Goal: Information Seeking & Learning: Check status

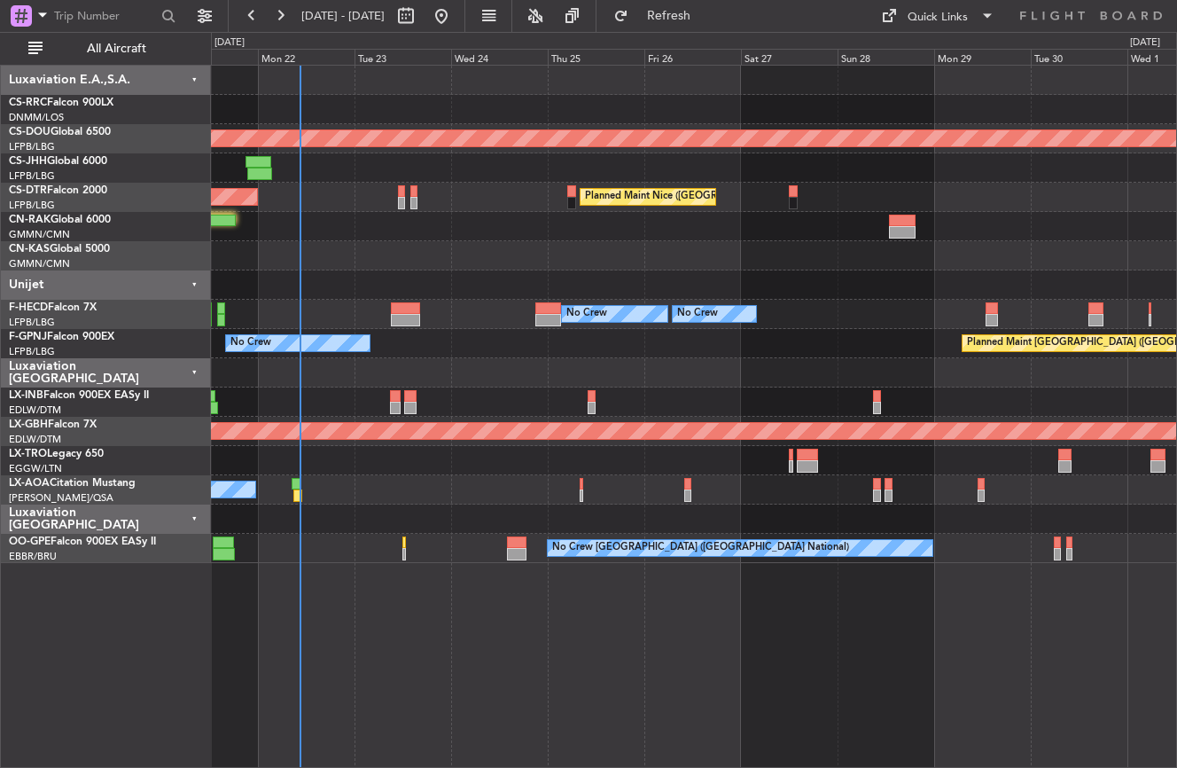
click at [436, 673] on div "Planned Maint [GEOGRAPHIC_DATA] ([GEOGRAPHIC_DATA]) Planned Maint [GEOGRAPHIC_D…" at bounding box center [694, 416] width 966 height 703
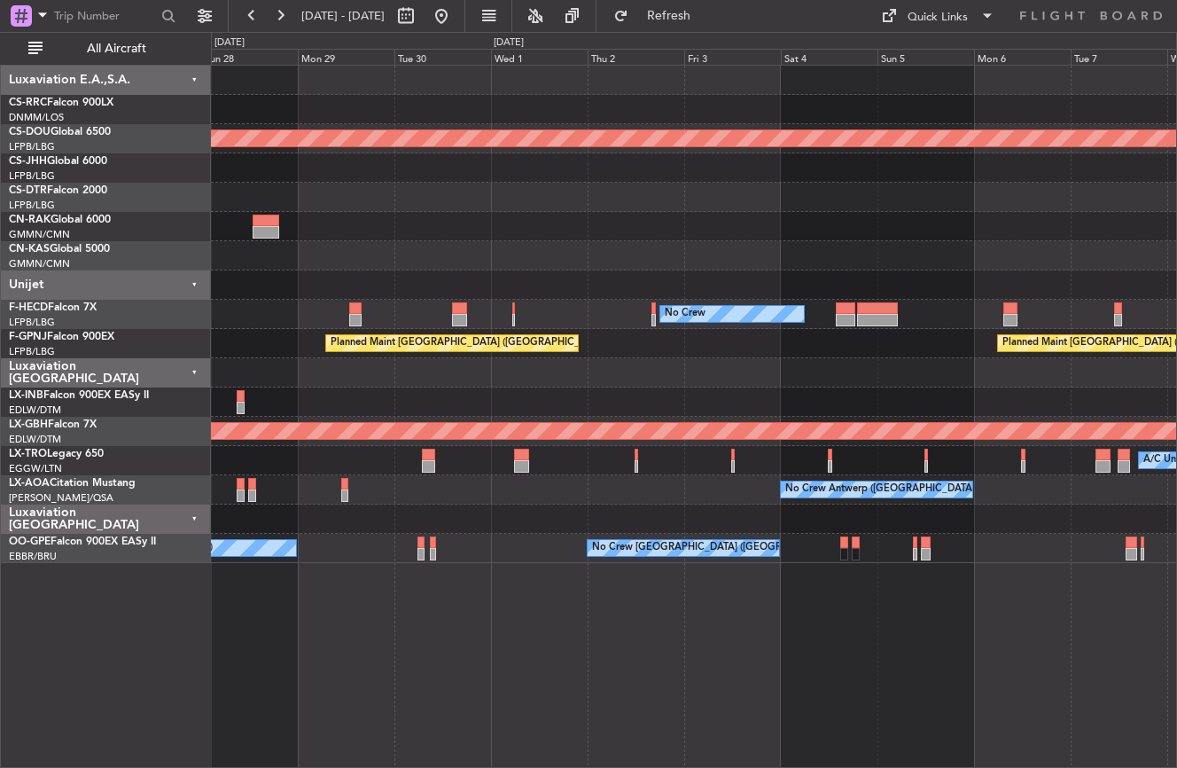
click at [285, 687] on div "Planned Maint London ([GEOGRAPHIC_DATA]) [GEOGRAPHIC_DATA] ([GEOGRAPHIC_DATA]) …" at bounding box center [694, 416] width 966 height 703
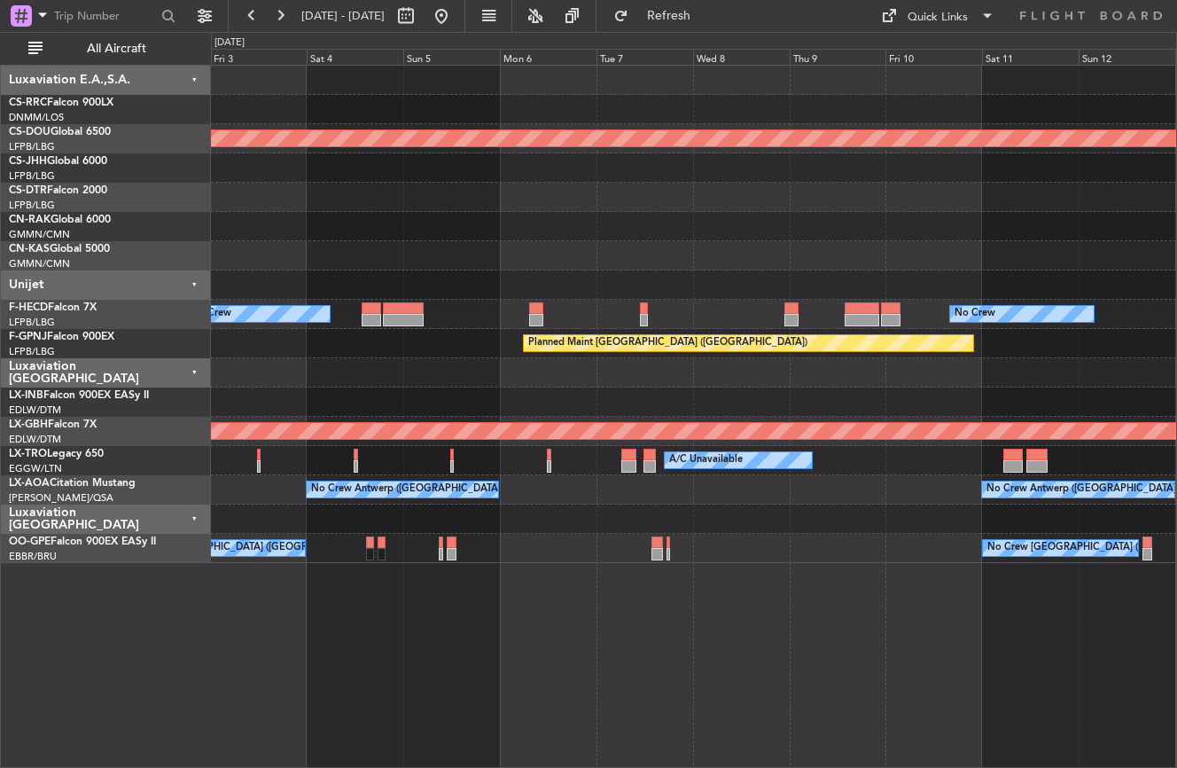
click at [495, 622] on div "Planned Maint London ([GEOGRAPHIC_DATA]) No Crew No Crew Planned Maint [GEOGRAP…" at bounding box center [694, 416] width 966 height 703
click at [486, 653] on div "Planned Maint London ([GEOGRAPHIC_DATA]) No Crew No Crew Planned Maint [GEOGRAP…" at bounding box center [694, 416] width 966 height 703
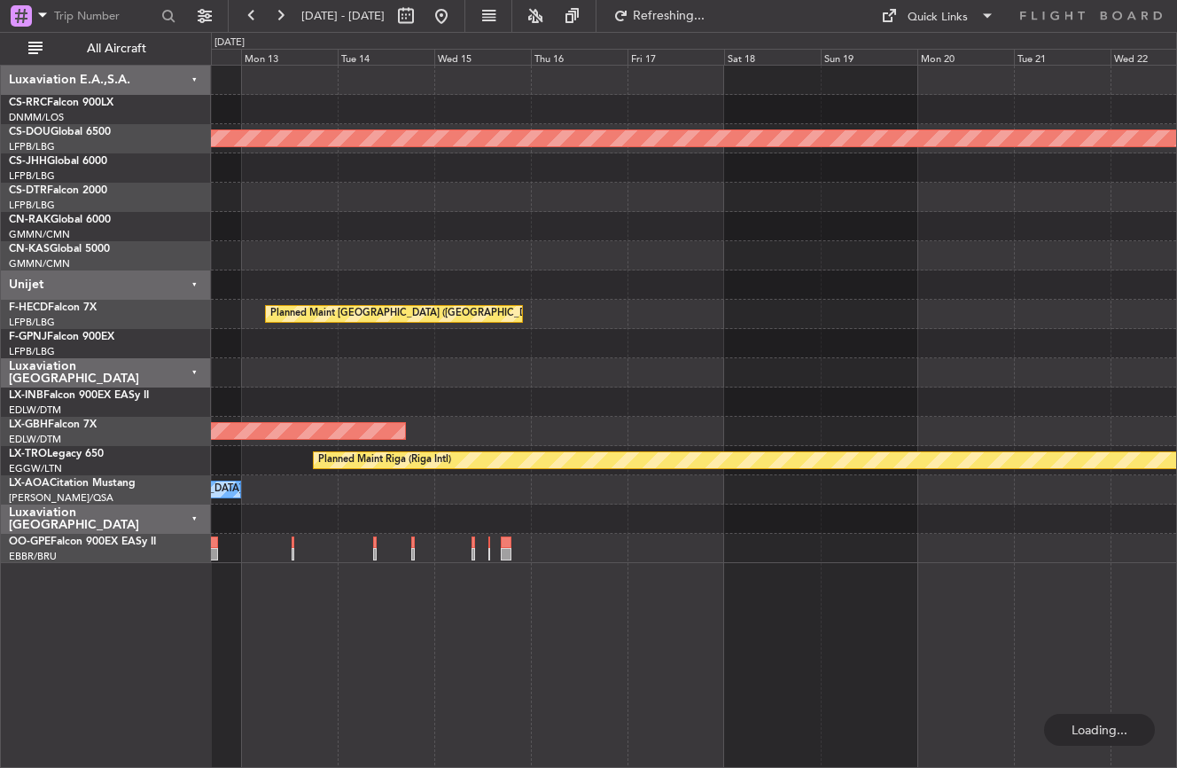
click at [392, 638] on div "Planned Maint London ([GEOGRAPHIC_DATA]) Planned Maint [GEOGRAPHIC_DATA] ([GEOG…" at bounding box center [694, 416] width 966 height 703
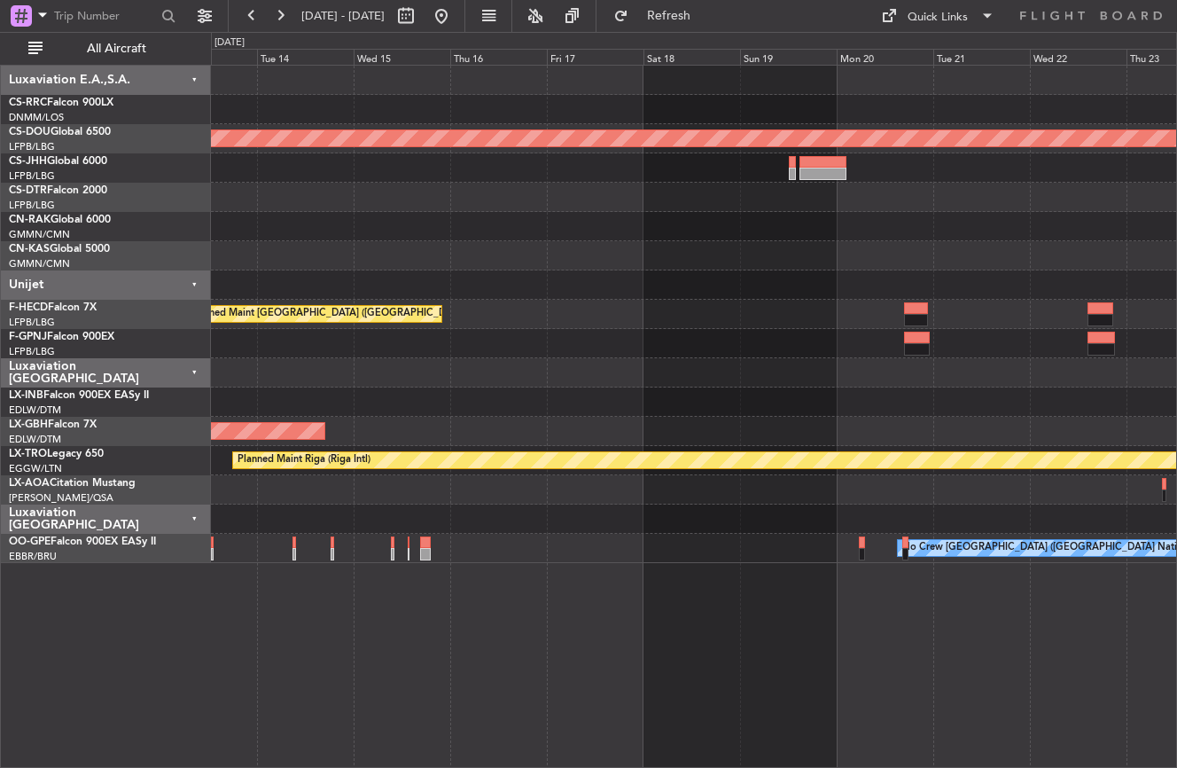
click at [512, 690] on div "Planned Maint London ([GEOGRAPHIC_DATA]) Planned Maint [GEOGRAPHIC_DATA] ([GEOG…" at bounding box center [694, 416] width 966 height 703
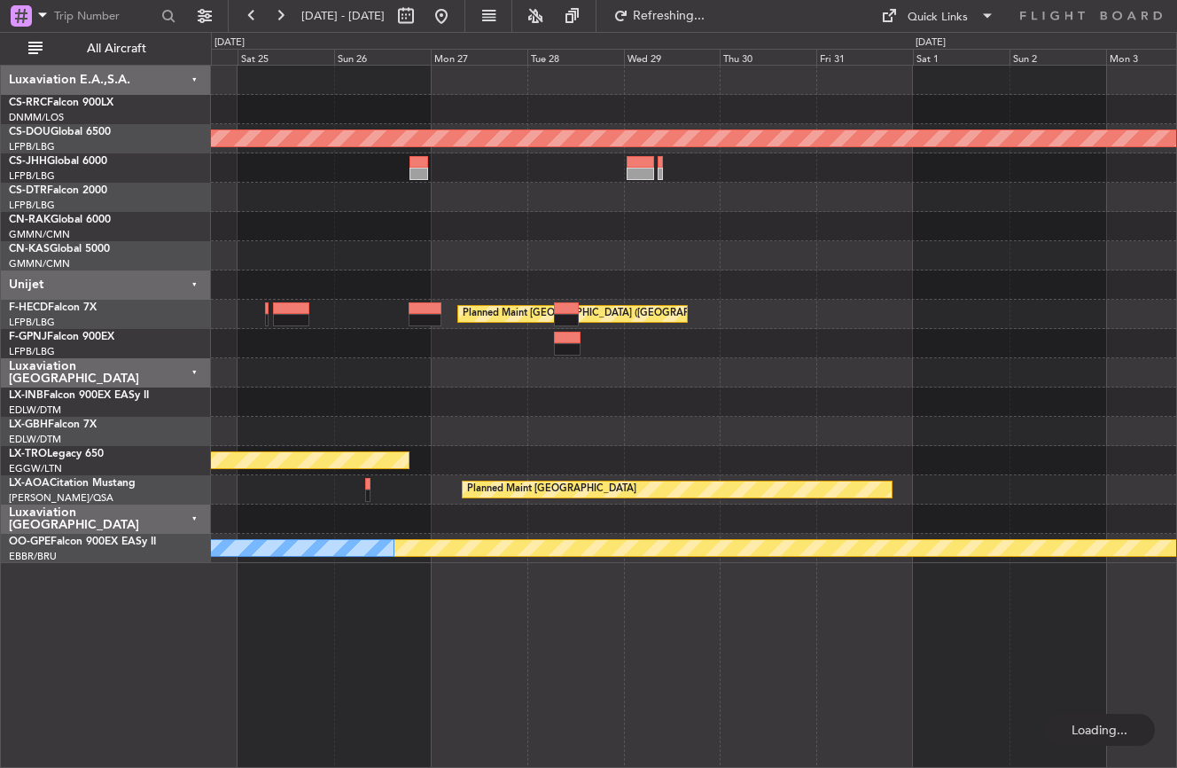
click at [442, 670] on div "Planned Maint London ([GEOGRAPHIC_DATA]) Planned Maint [GEOGRAPHIC_DATA] ([GEOG…" at bounding box center [694, 416] width 966 height 703
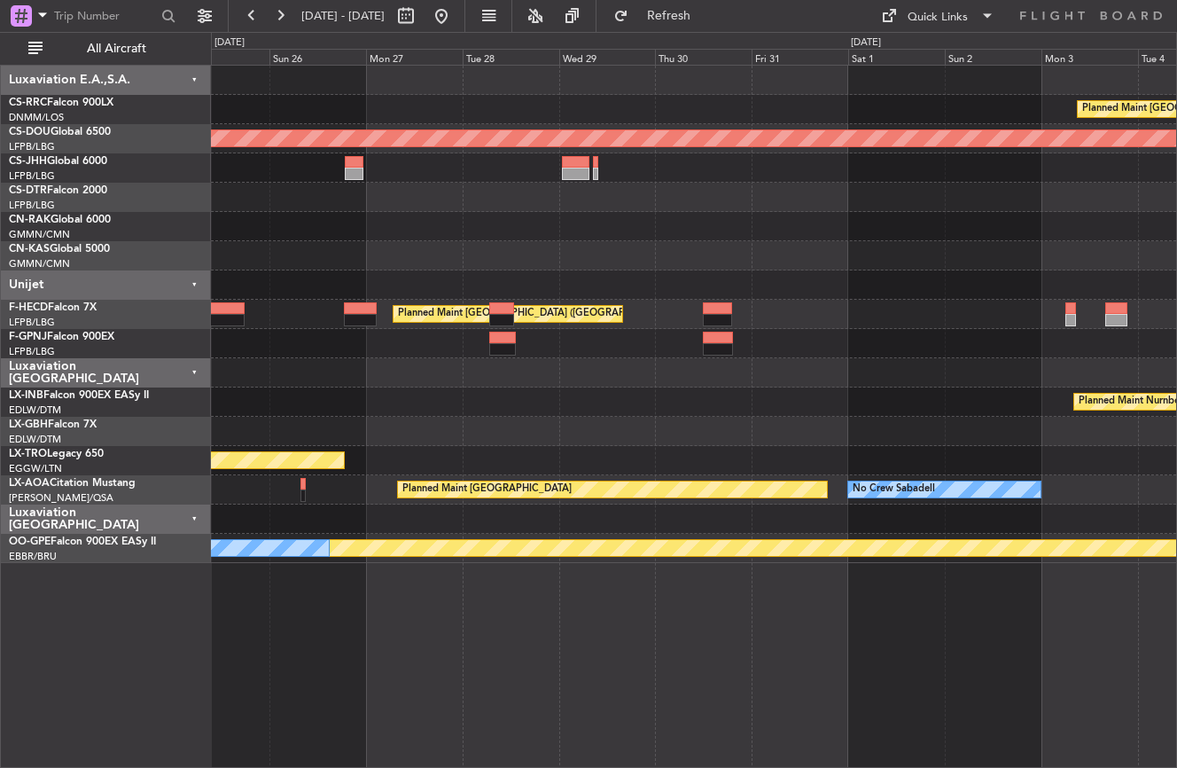
click at [373, 656] on div "Planned Maint [GEOGRAPHIC_DATA] ([GEOGRAPHIC_DATA]) Planned Maint [GEOGRAPHIC_D…" at bounding box center [694, 416] width 966 height 703
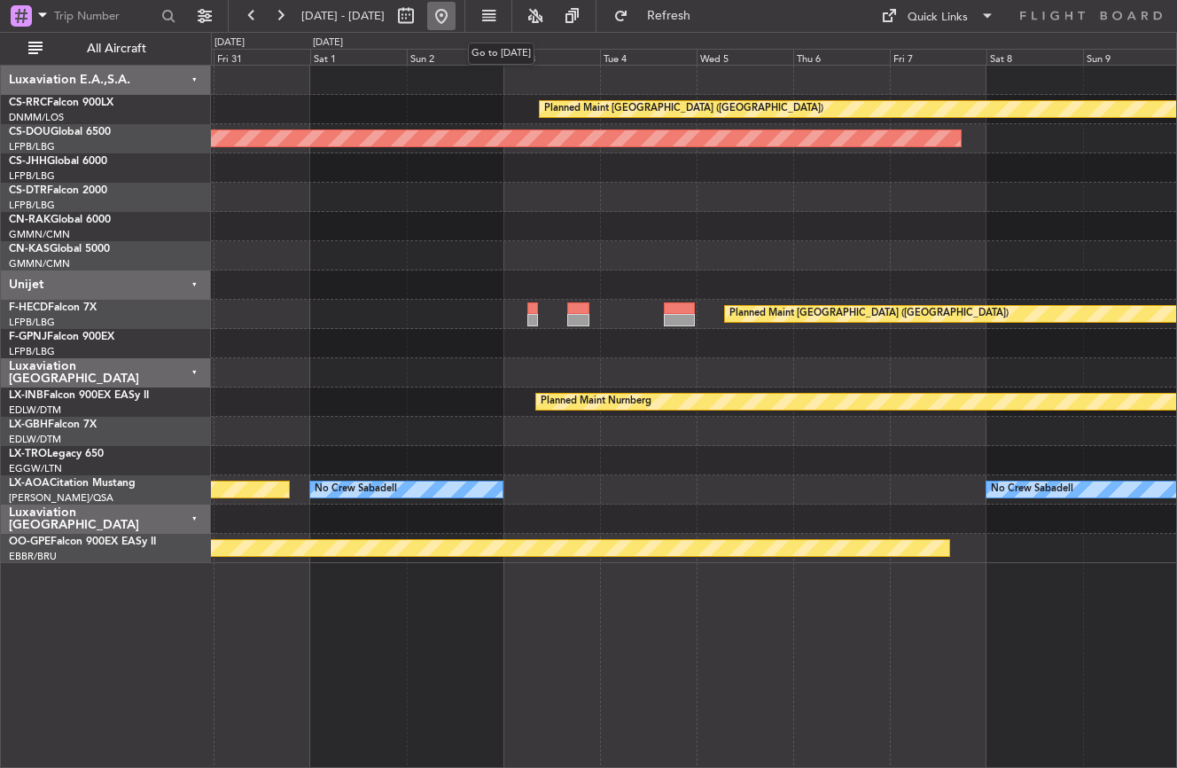
click at [456, 15] on button at bounding box center [441, 16] width 28 height 28
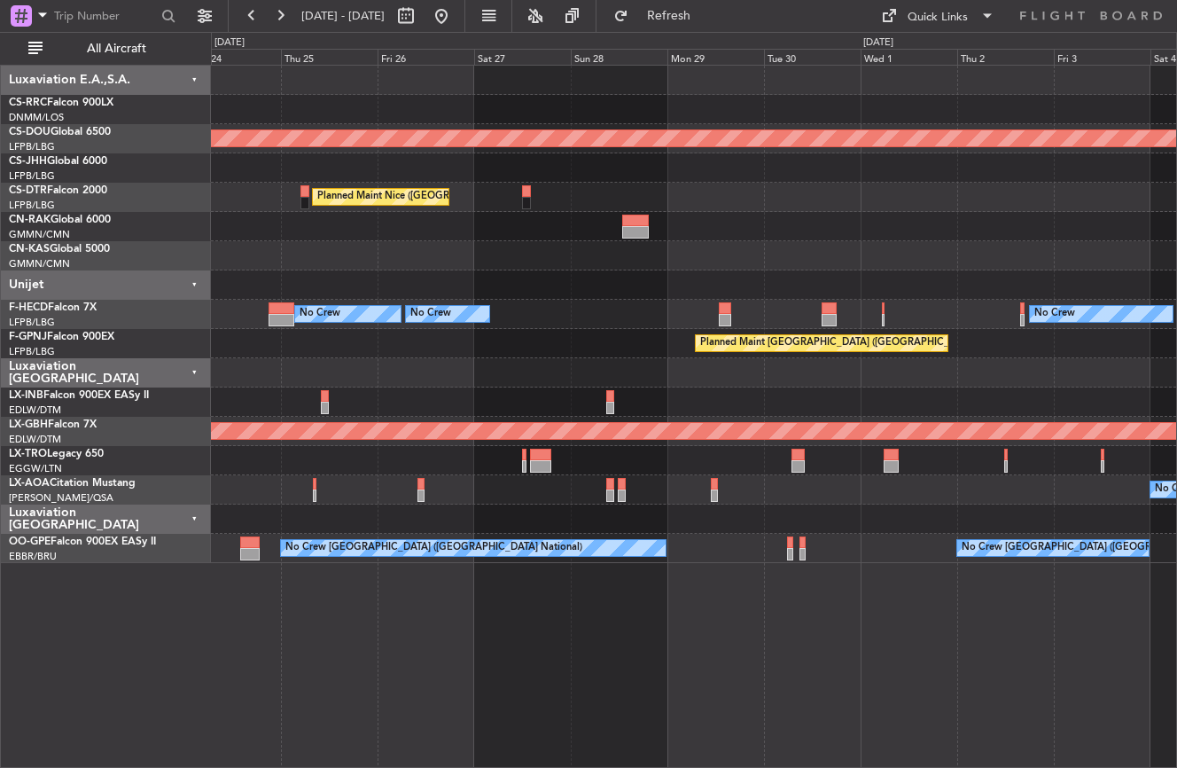
click at [178, 384] on div "Planned Maint London ([GEOGRAPHIC_DATA]) [GEOGRAPHIC_DATA] ([GEOGRAPHIC_DATA]) …" at bounding box center [588, 400] width 1177 height 736
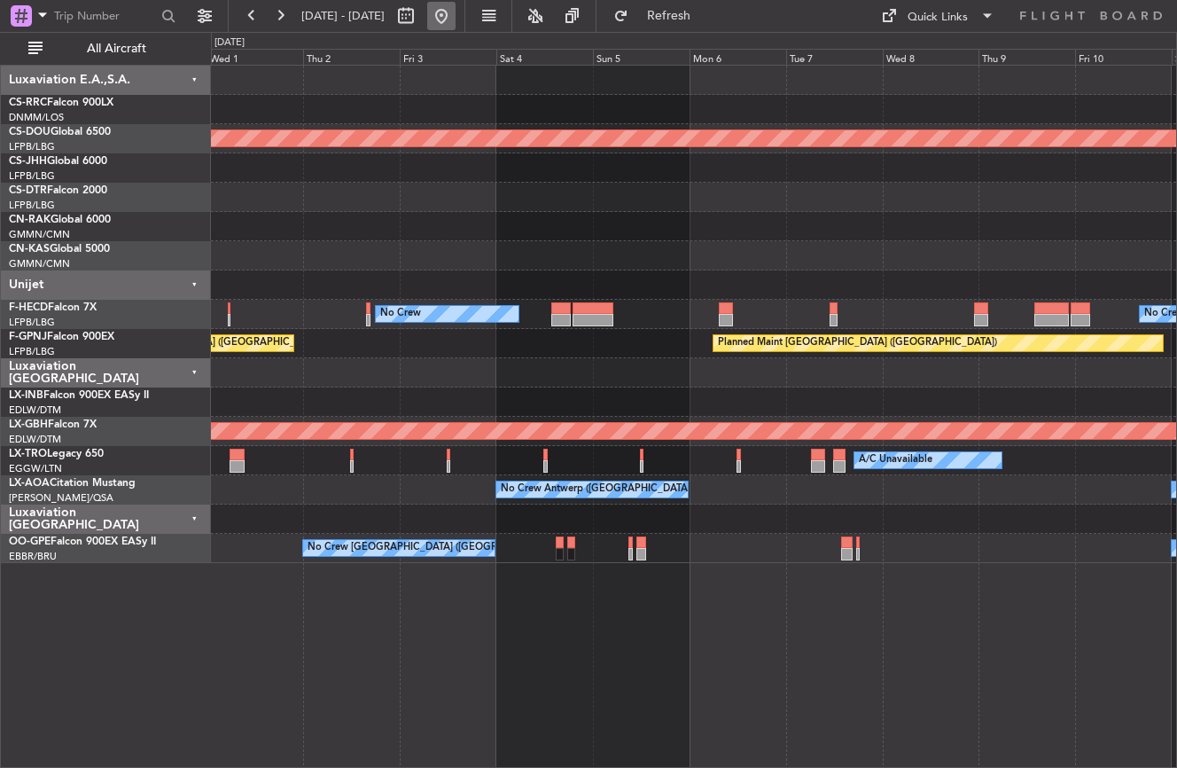
click at [456, 19] on button at bounding box center [441, 16] width 28 height 28
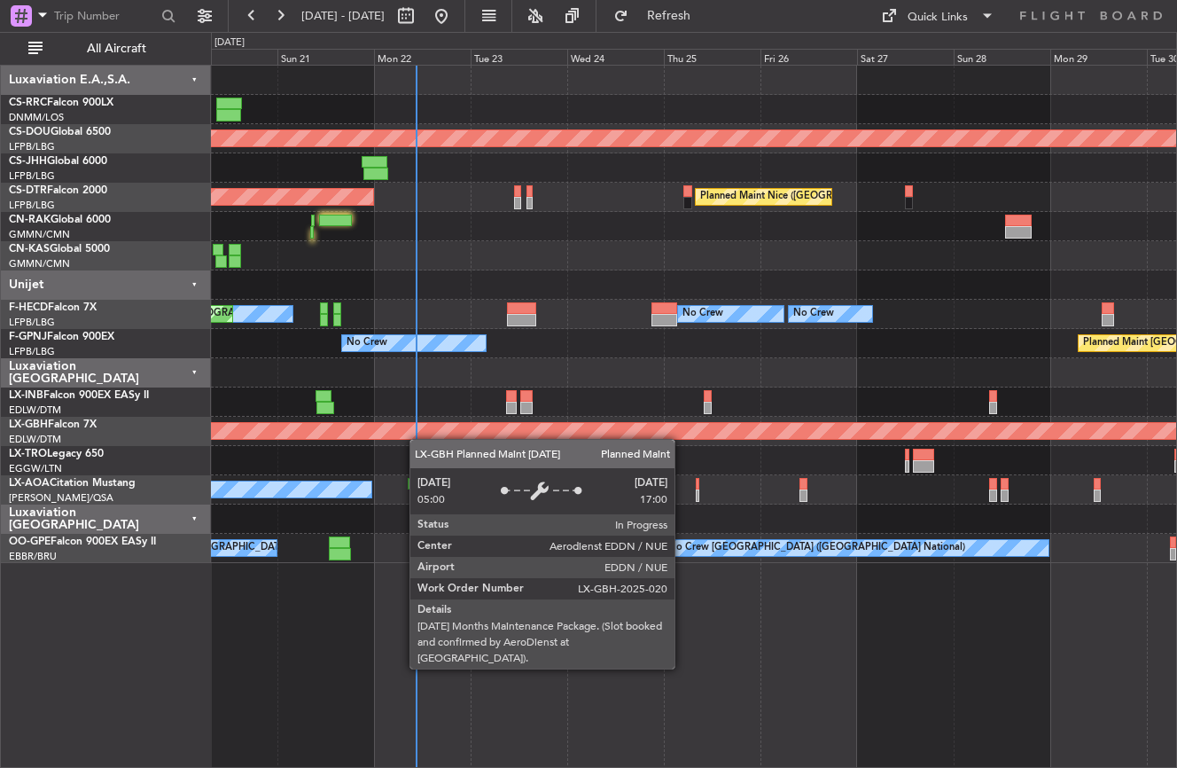
click at [602, 432] on div "Planned Maint [GEOGRAPHIC_DATA] ([GEOGRAPHIC_DATA]) Planned Maint [GEOGRAPHIC_D…" at bounding box center [693, 314] width 965 height 497
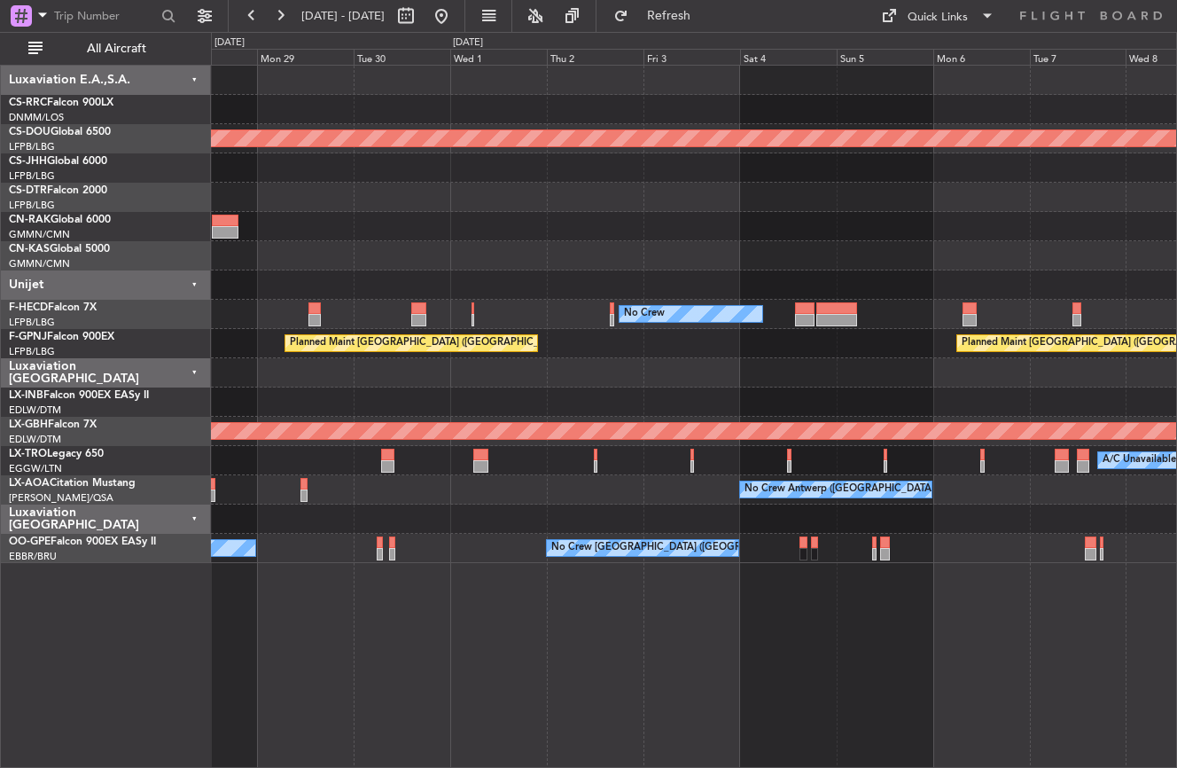
click at [495, 386] on div at bounding box center [693, 372] width 965 height 29
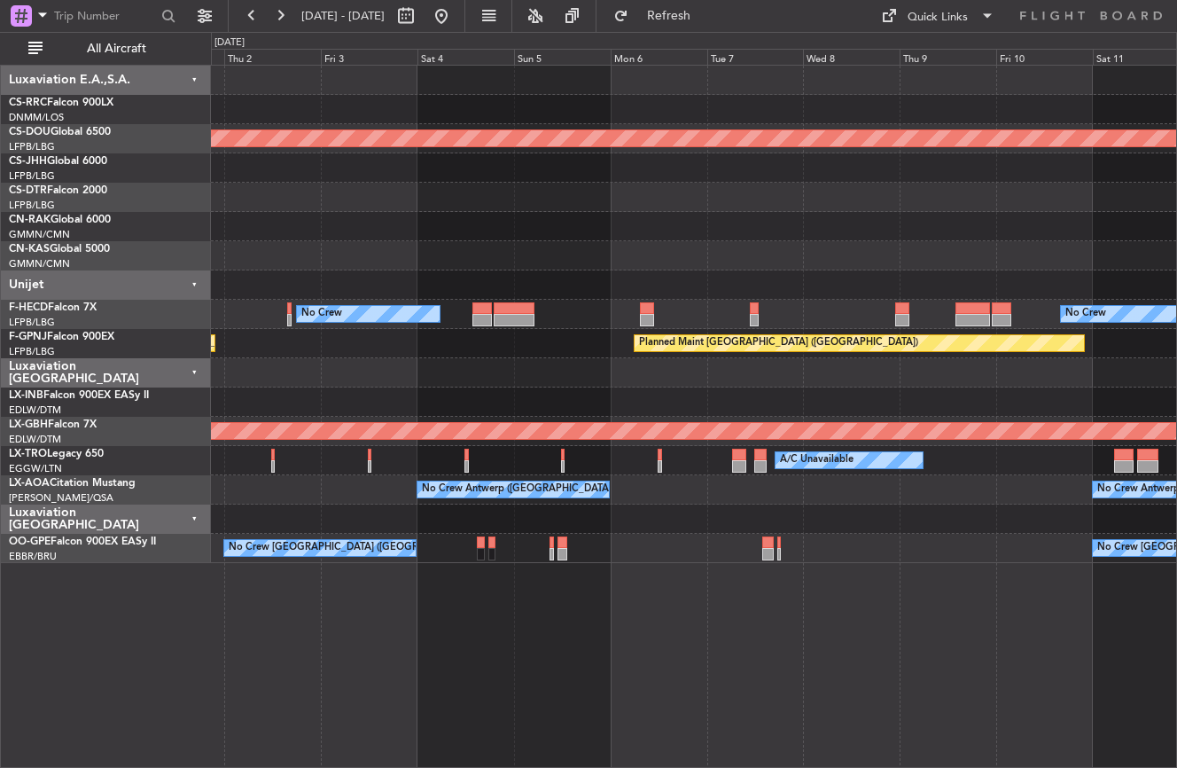
click at [291, 421] on div "Planned Maint London ([GEOGRAPHIC_DATA]) No Crew No Crew Planned Maint [GEOGRAP…" at bounding box center [693, 314] width 965 height 497
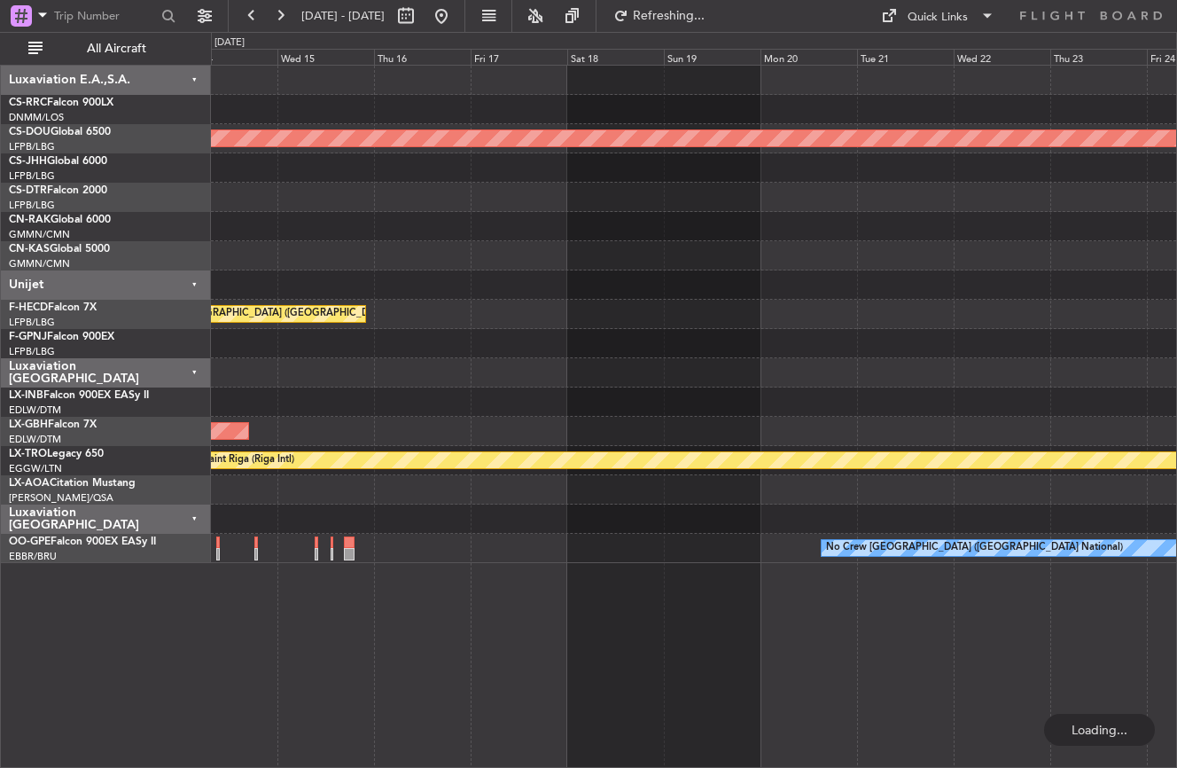
click at [465, 8] on fb-range-datepicker "[DATE] - [DATE]" at bounding box center [347, 16] width 238 height 32
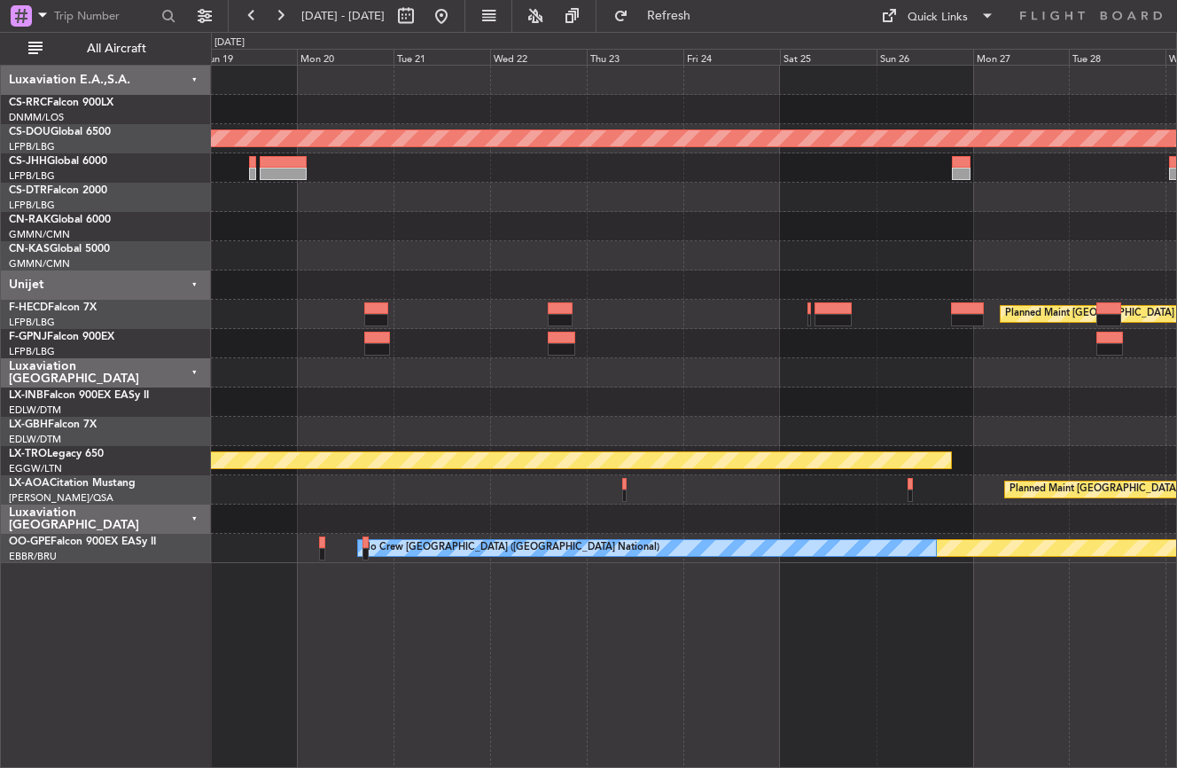
click at [565, 456] on div "Planned Maint London ([GEOGRAPHIC_DATA]) Planned Maint [GEOGRAPHIC_DATA] ([GEOG…" at bounding box center [693, 314] width 965 height 497
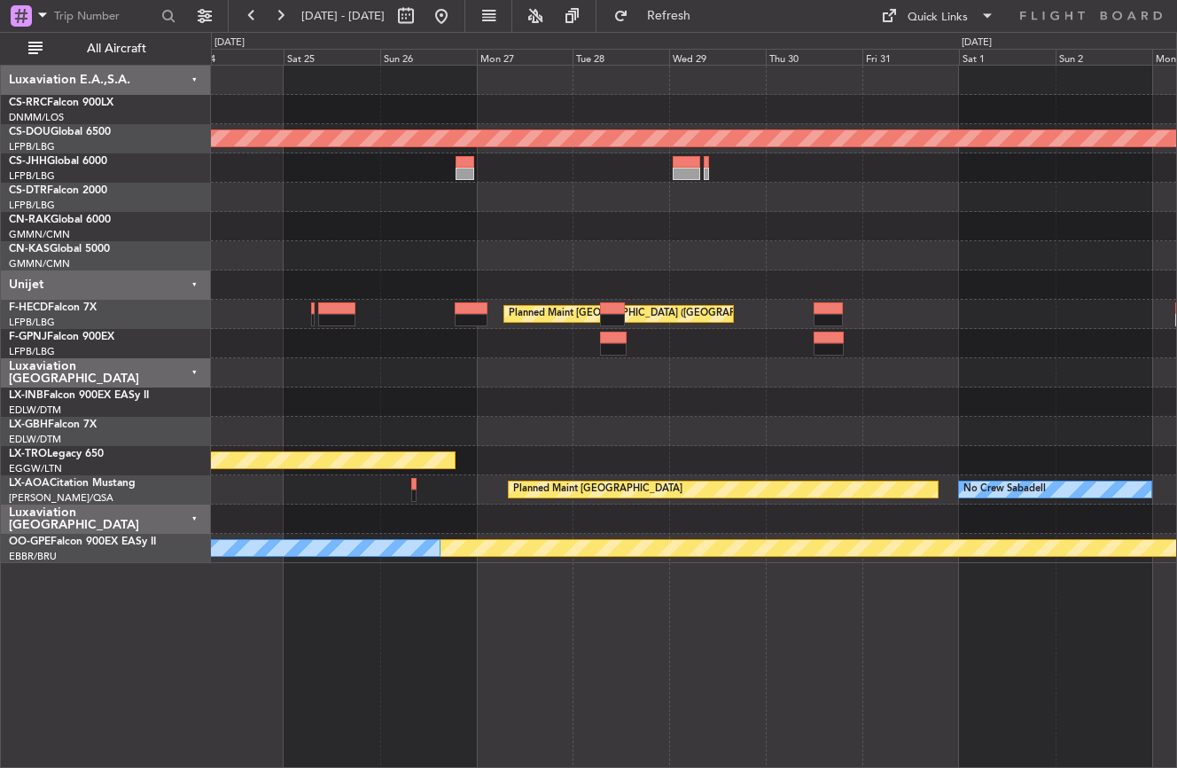
click at [482, 484] on div "Planned Maint [GEOGRAPHIC_DATA] ([GEOGRAPHIC_DATA]) Planned Maint [GEOGRAPHIC_D…" at bounding box center [693, 314] width 965 height 497
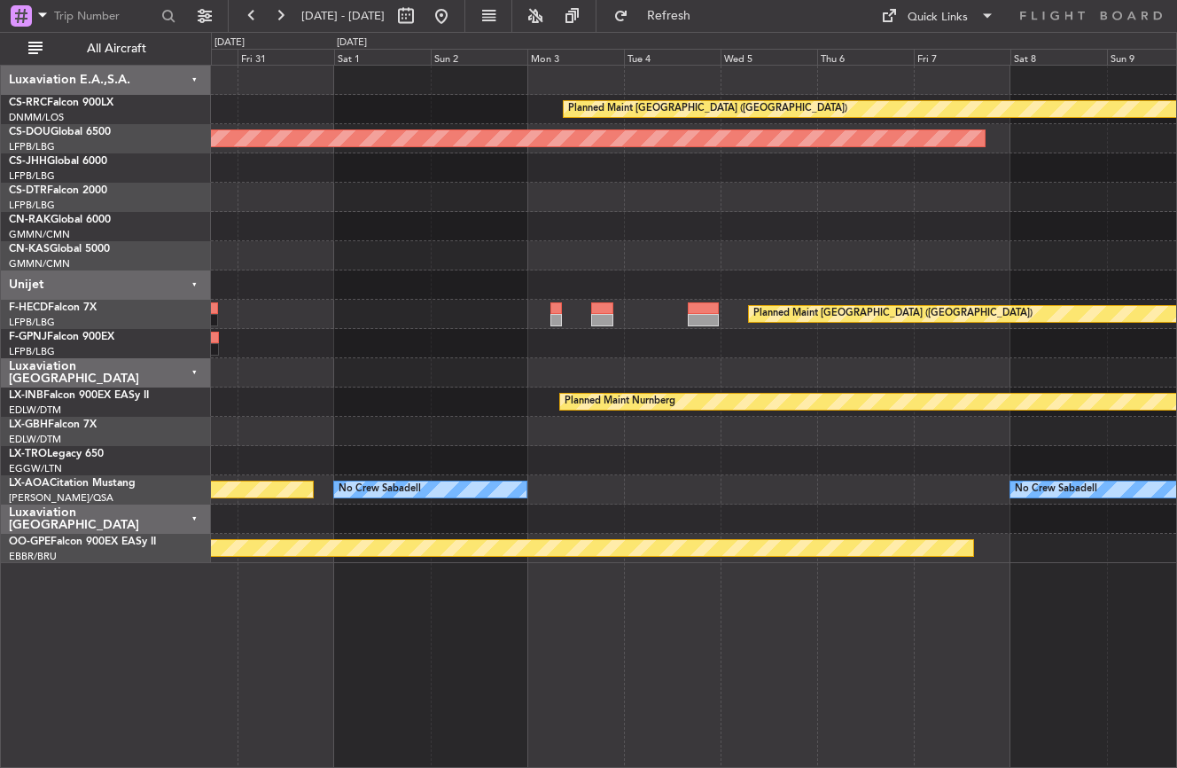
click at [368, 426] on div "Planned Maint [GEOGRAPHIC_DATA] ([GEOGRAPHIC_DATA]) Planned Maint [GEOGRAPHIC_D…" at bounding box center [693, 314] width 965 height 497
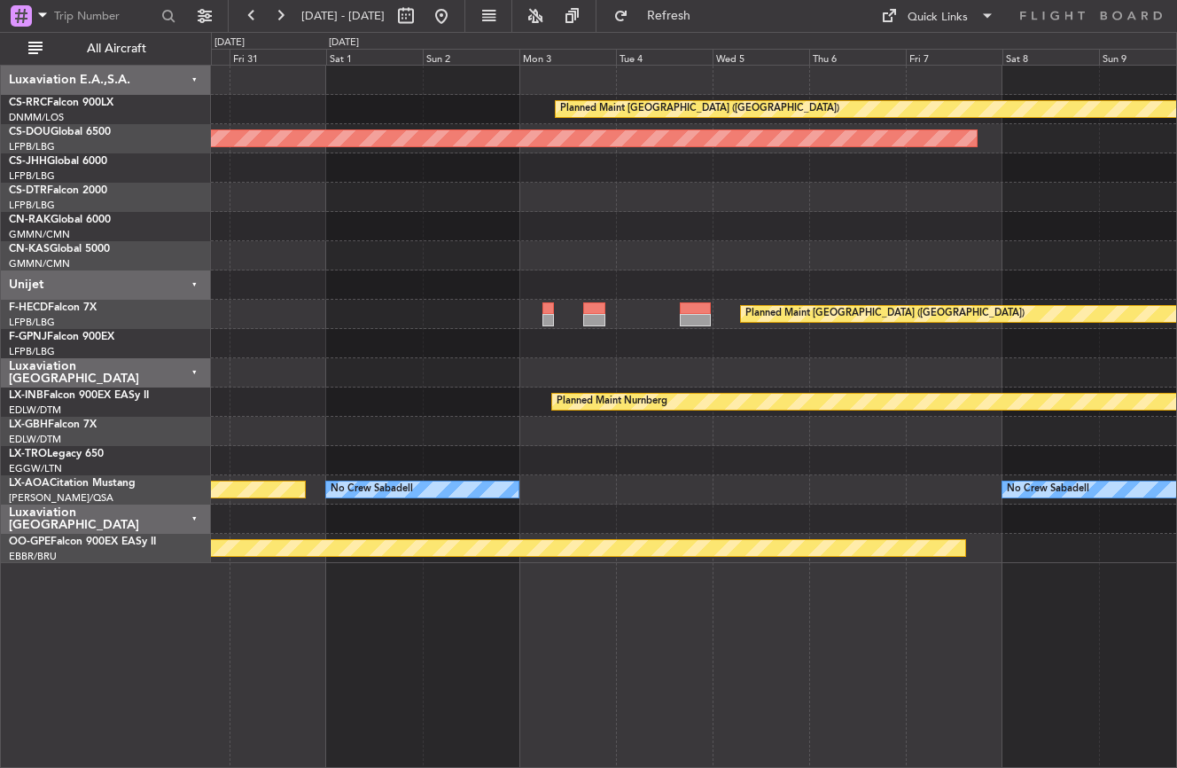
click at [301, 472] on div at bounding box center [693, 460] width 965 height 29
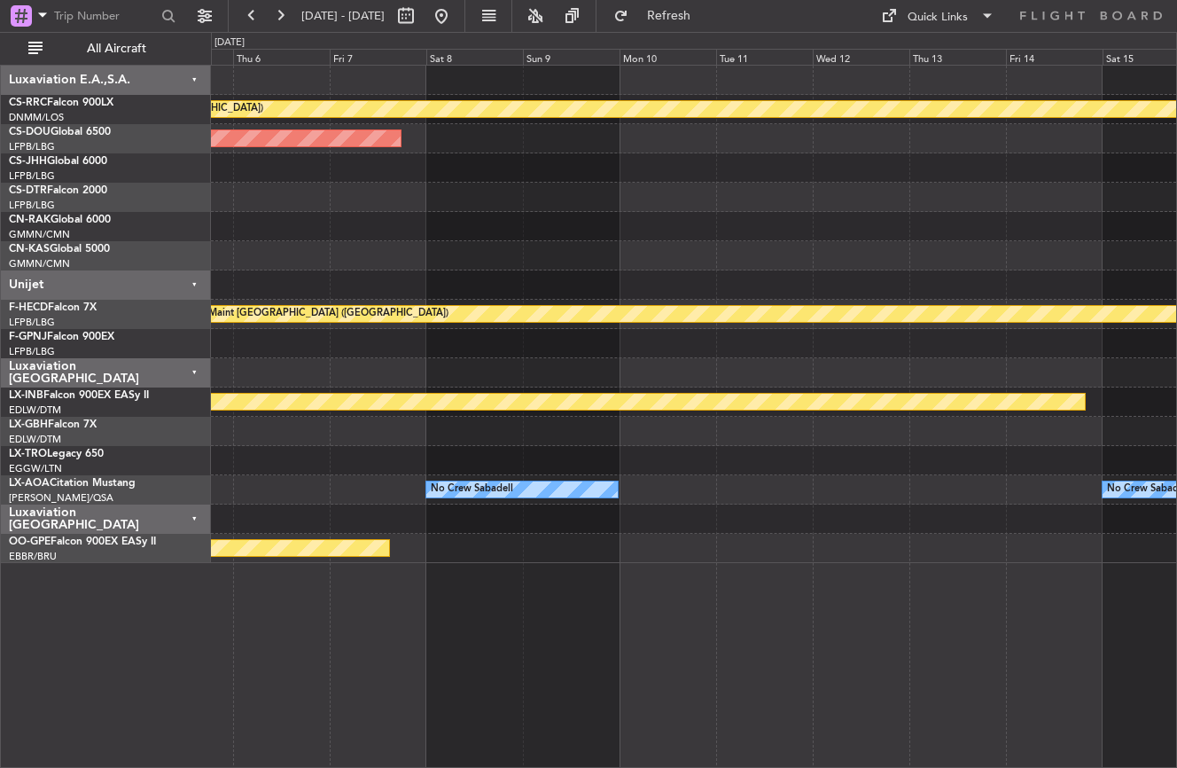
click at [280, 477] on div "No Crew Sabadell No Crew Sabadell" at bounding box center [693, 489] width 965 height 29
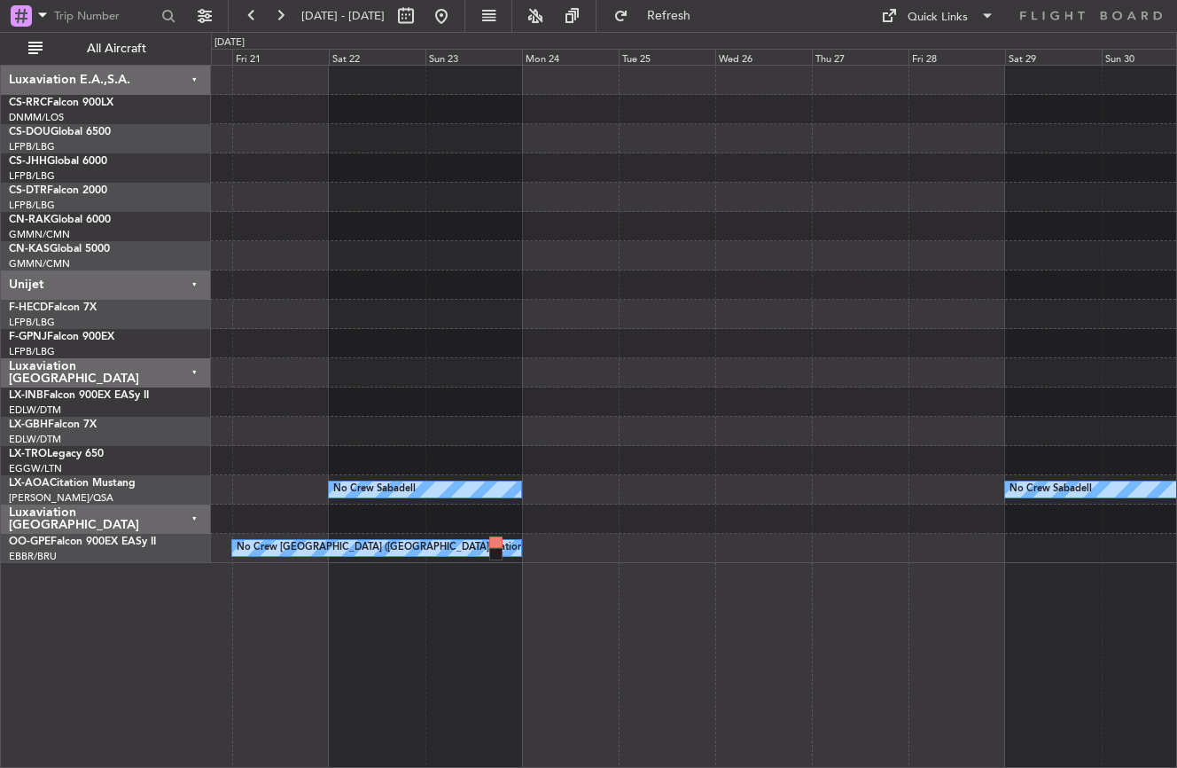
click at [370, 655] on div "No Crew Sabadell No Crew Sabadell No Crew [GEOGRAPHIC_DATA] (Brussels National)" at bounding box center [694, 416] width 966 height 703
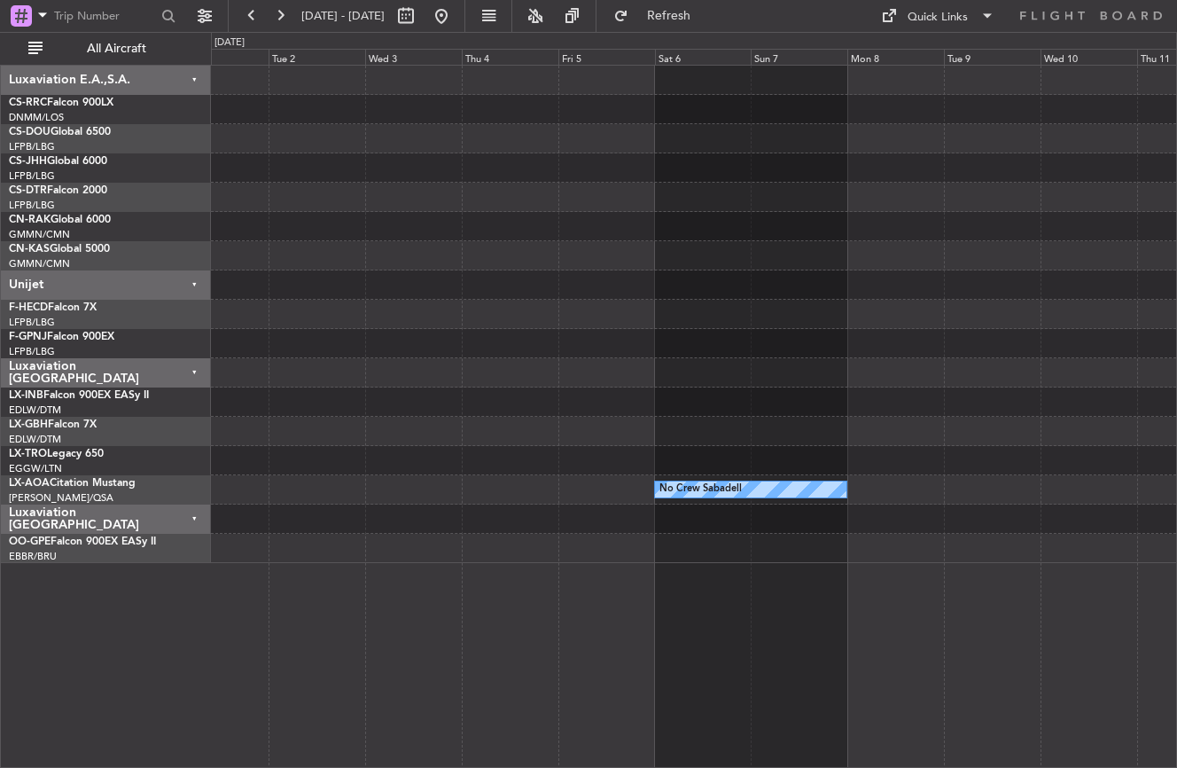
click at [430, 662] on div "No Crew Sabadell No Crew Sabadell" at bounding box center [694, 416] width 966 height 703
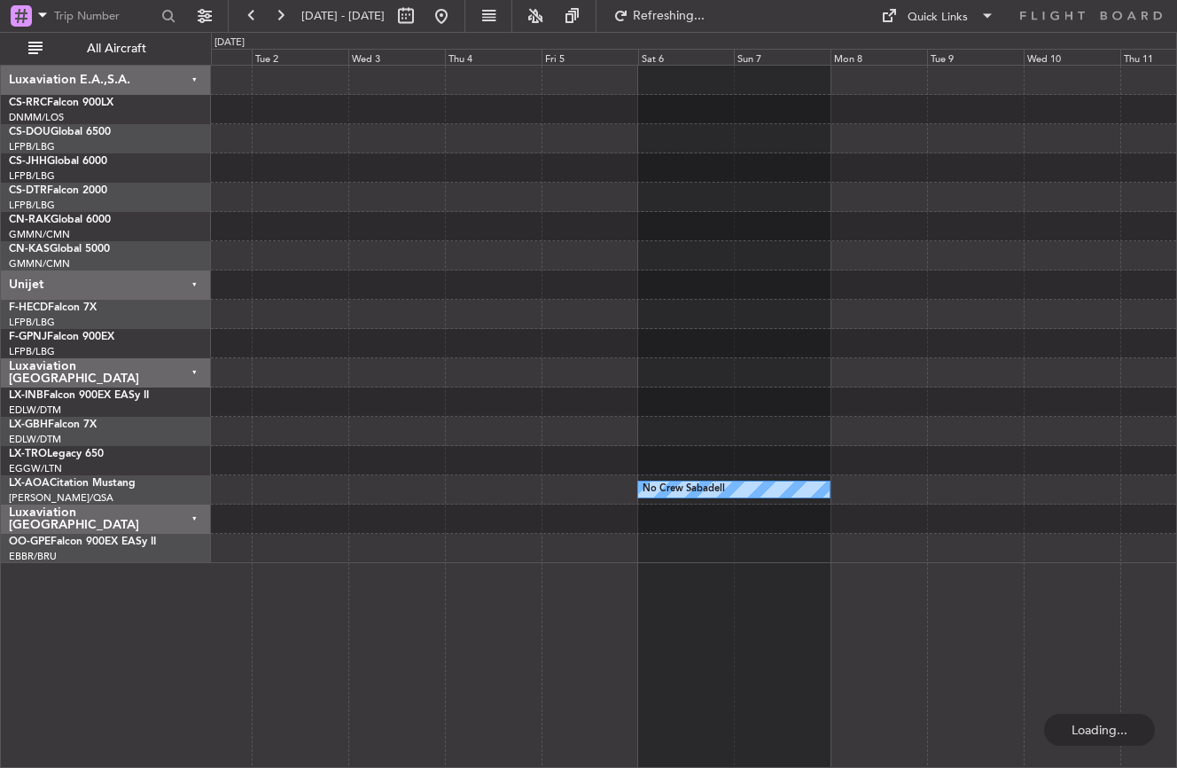
click at [223, 643] on div "No Crew Sabadell No Crew Sabadell" at bounding box center [694, 416] width 966 height 703
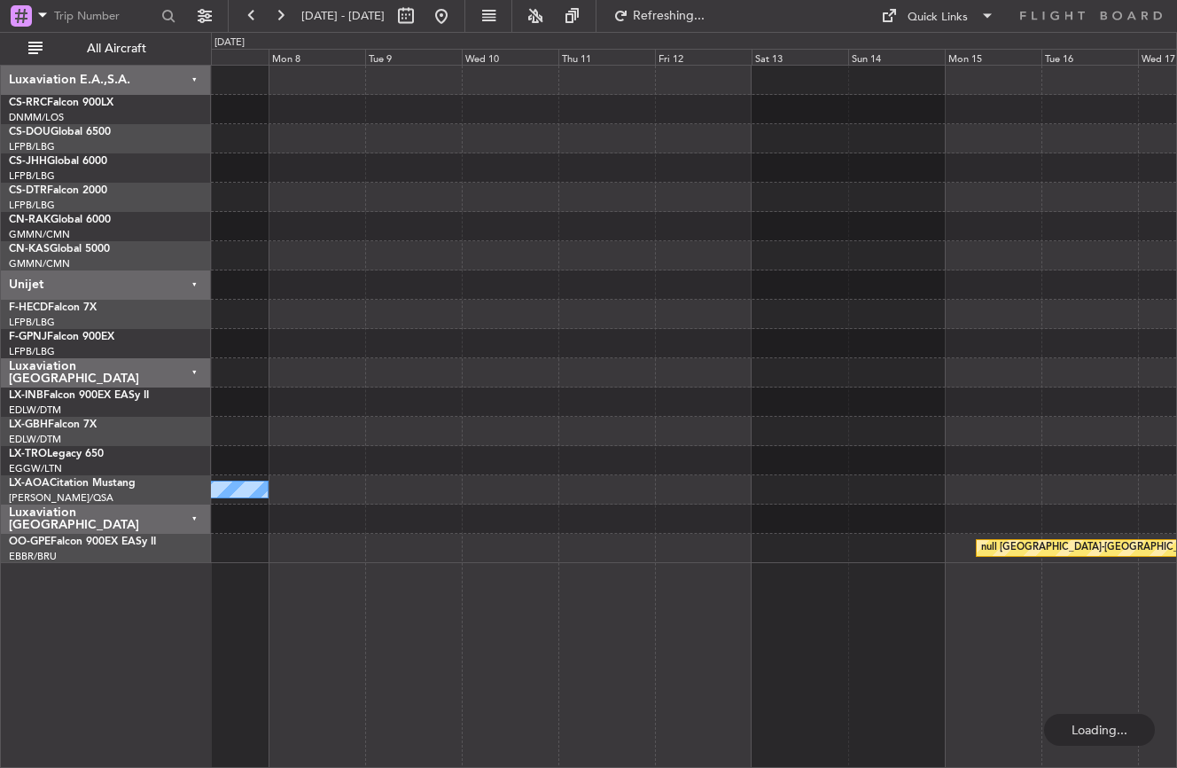
click at [156, 640] on div "No Crew Sabadell null [GEOGRAPHIC_DATA]-[GEOGRAPHIC_DATA] Luxaviation E.A.,S.A.…" at bounding box center [588, 400] width 1177 height 736
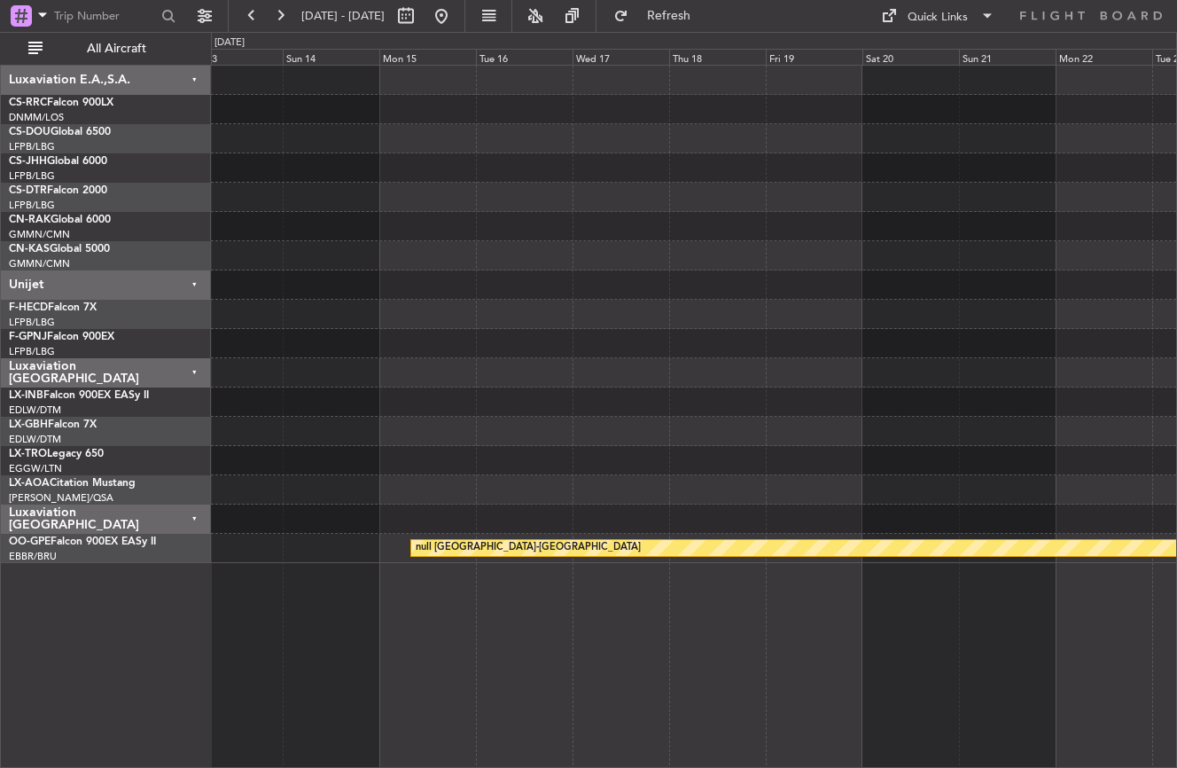
click at [315, 613] on div "null [GEOGRAPHIC_DATA]-[GEOGRAPHIC_DATA]" at bounding box center [694, 416] width 966 height 703
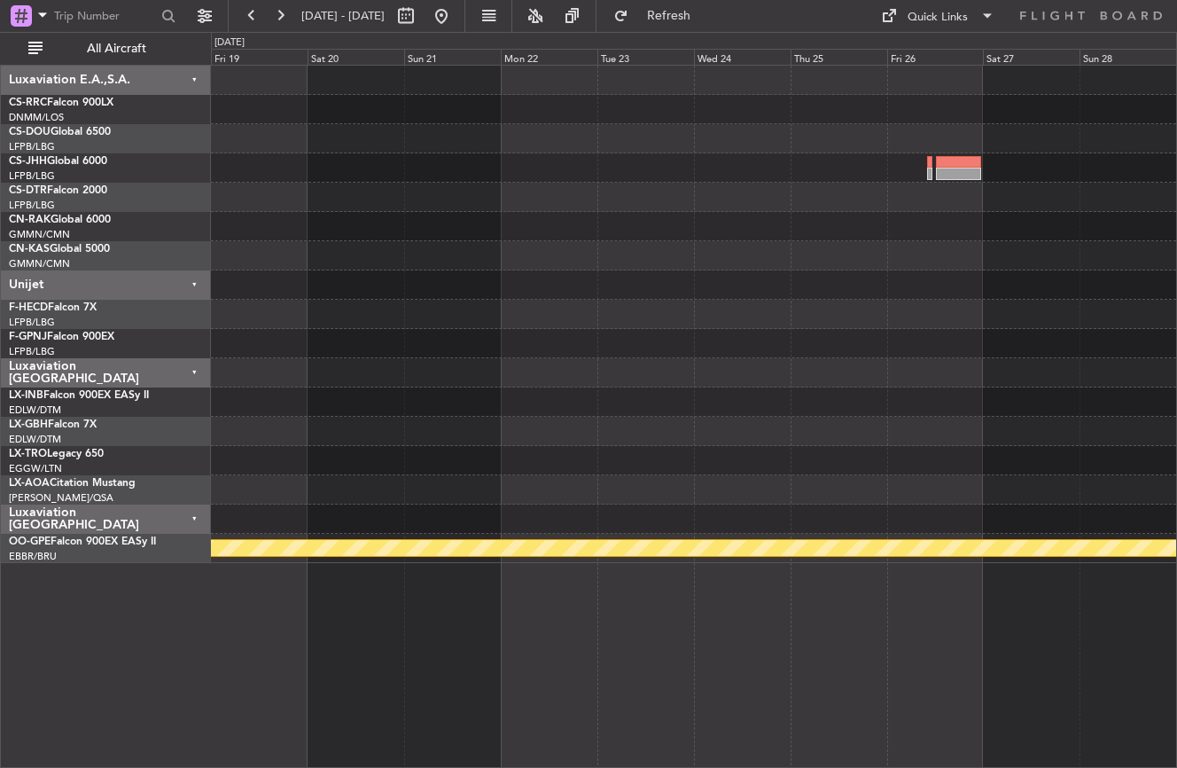
click at [83, 545] on div "null [GEOGRAPHIC_DATA]-[GEOGRAPHIC_DATA] Luxaviation E.A.,S.A. CS-RRC Falcon 90…" at bounding box center [588, 400] width 1177 height 736
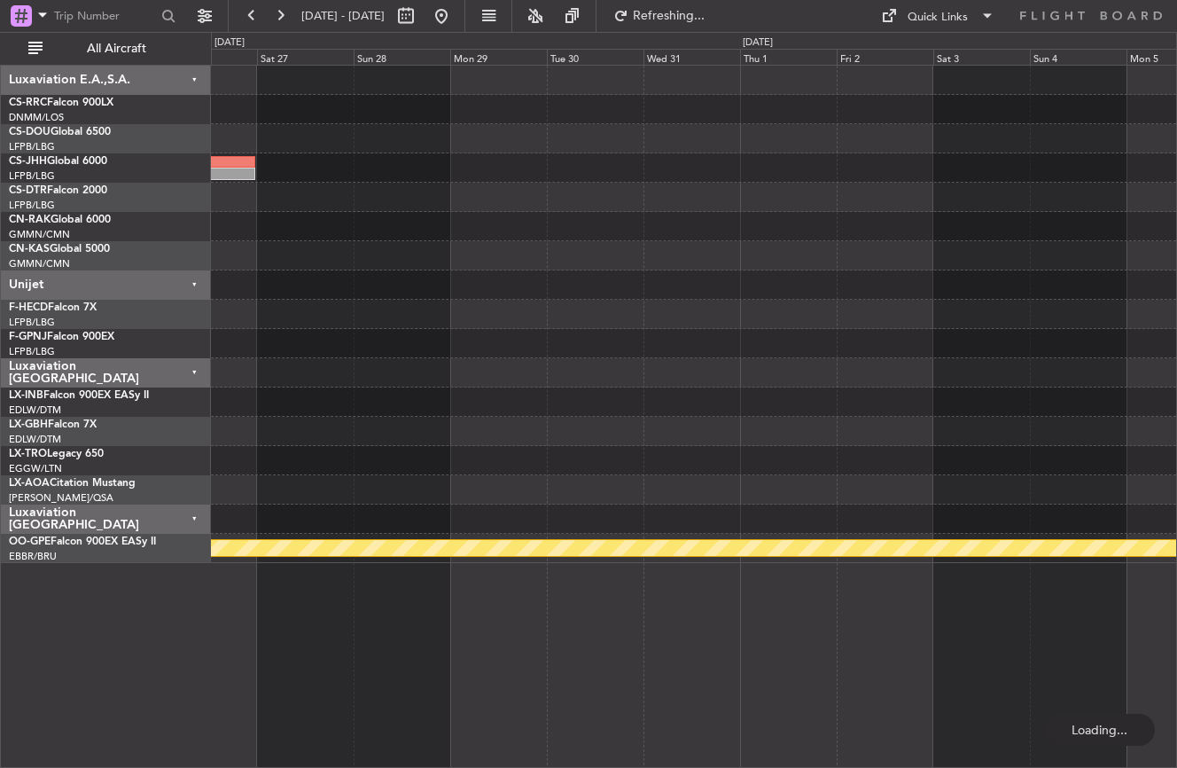
click at [251, 620] on div "null [GEOGRAPHIC_DATA]-[GEOGRAPHIC_DATA]" at bounding box center [694, 416] width 966 height 703
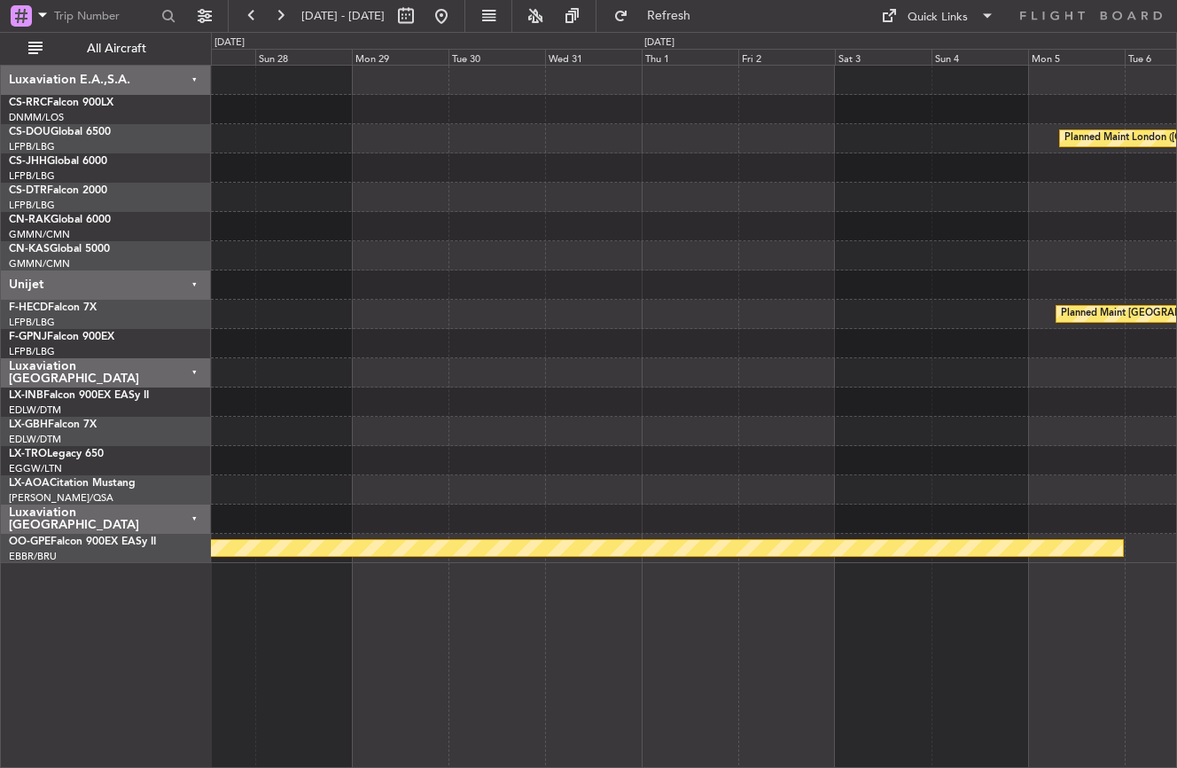
click at [1008, 199] on div at bounding box center [693, 197] width 965 height 29
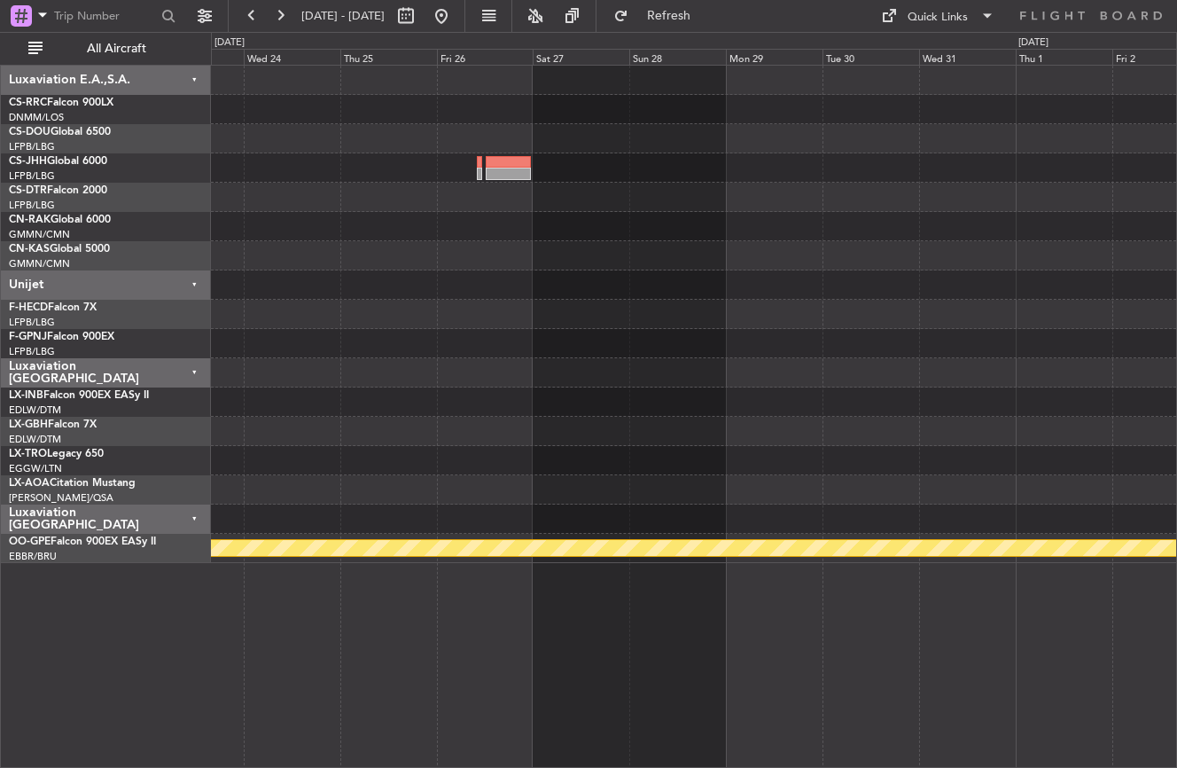
click at [480, 185] on div at bounding box center [693, 197] width 965 height 29
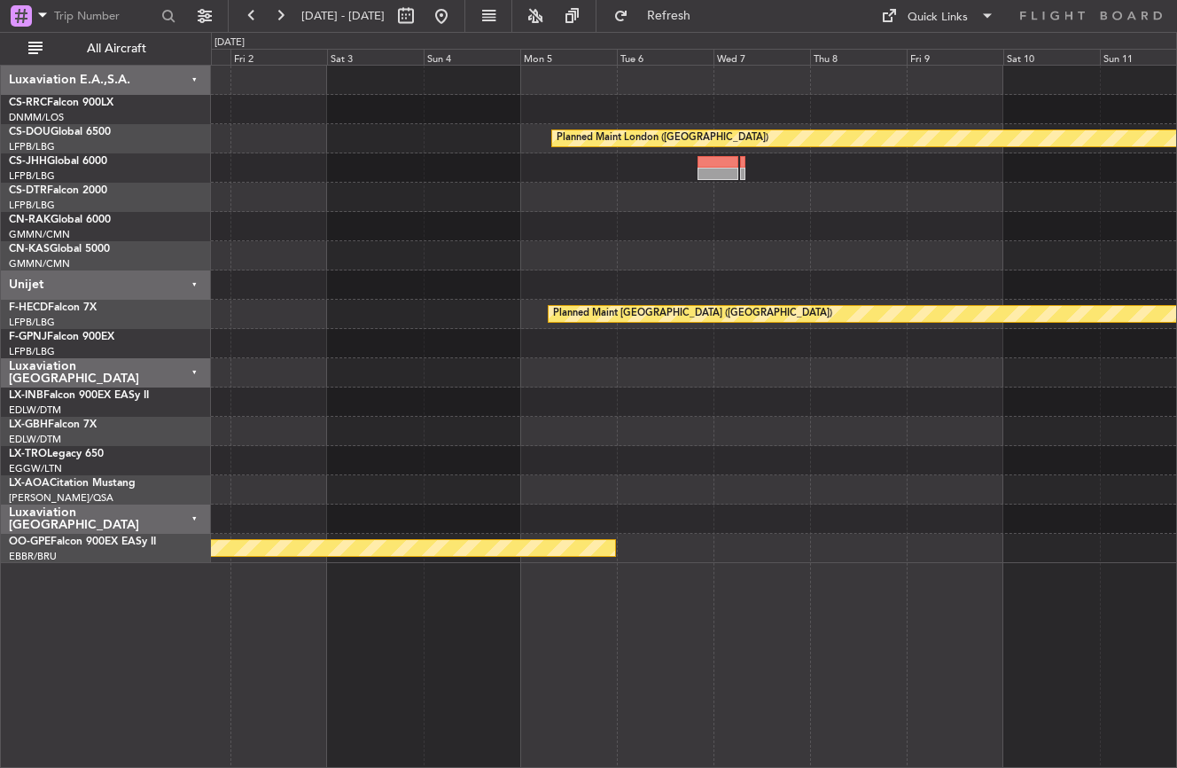
click at [472, 268] on div "Planned Maint London ([GEOGRAPHIC_DATA]) Planned Maint [GEOGRAPHIC_DATA] ([GEOG…" at bounding box center [693, 314] width 965 height 497
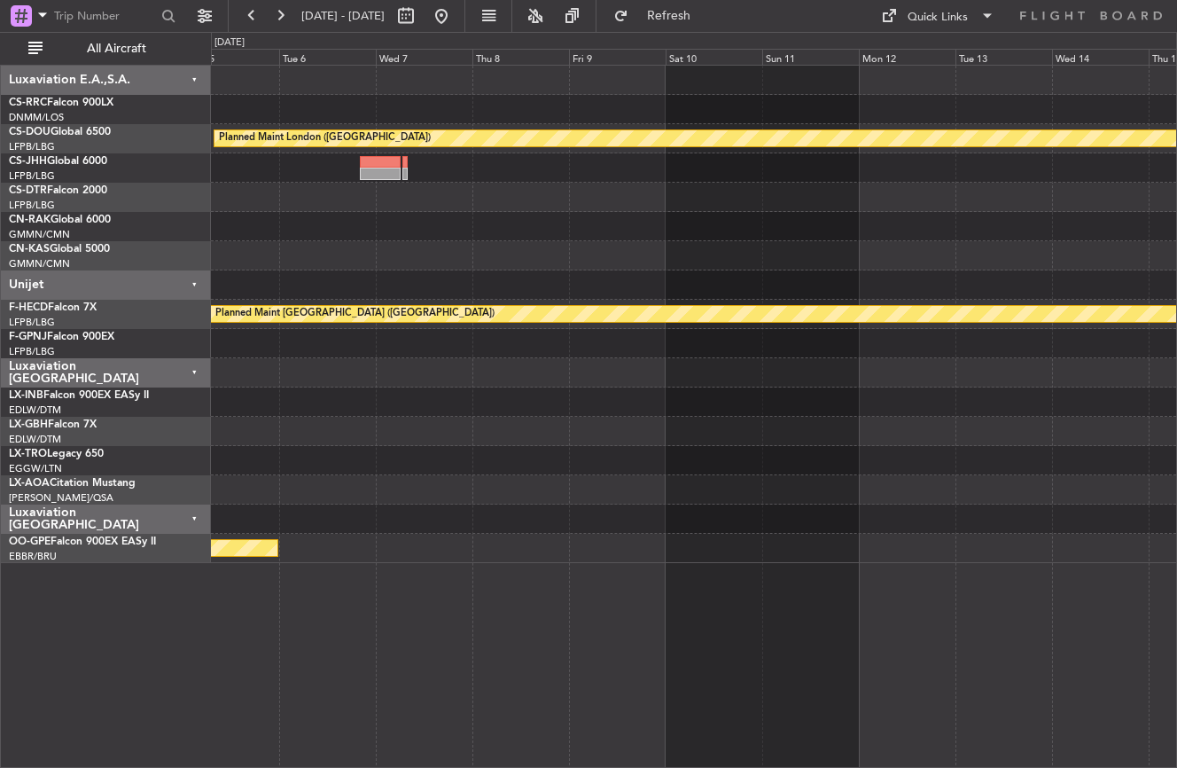
click at [565, 269] on div at bounding box center [693, 255] width 965 height 29
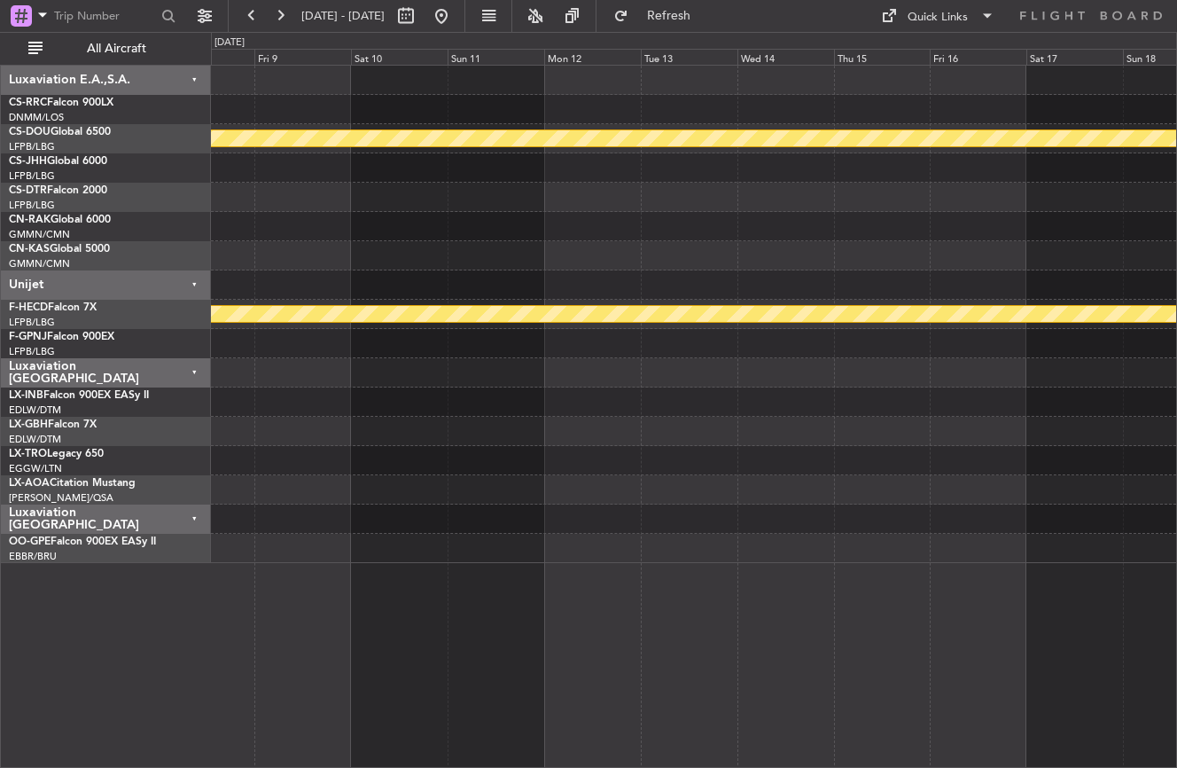
click at [368, 261] on div "Planned Maint London ([GEOGRAPHIC_DATA]) Planned Maint [GEOGRAPHIC_DATA] ([GEOG…" at bounding box center [693, 314] width 965 height 497
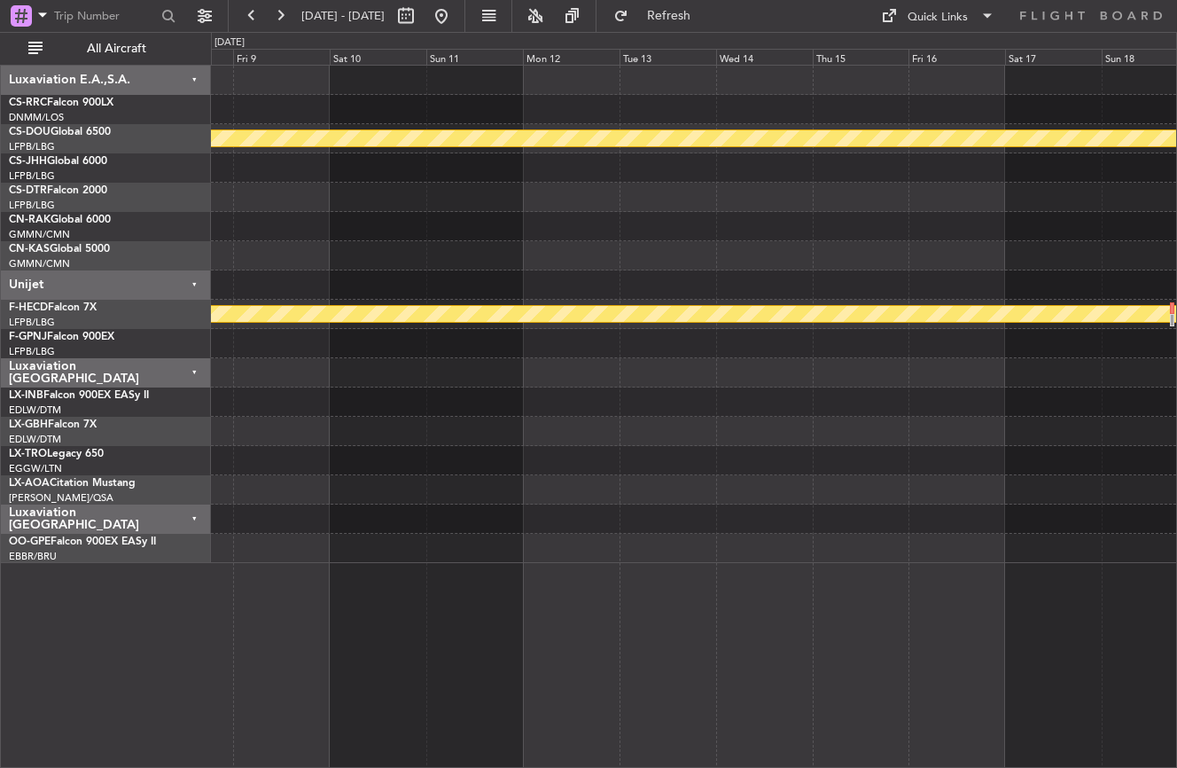
click at [314, 315] on div "Planned Maint London ([GEOGRAPHIC_DATA]) Planned Maint [GEOGRAPHIC_DATA] ([GEOG…" at bounding box center [693, 314] width 965 height 497
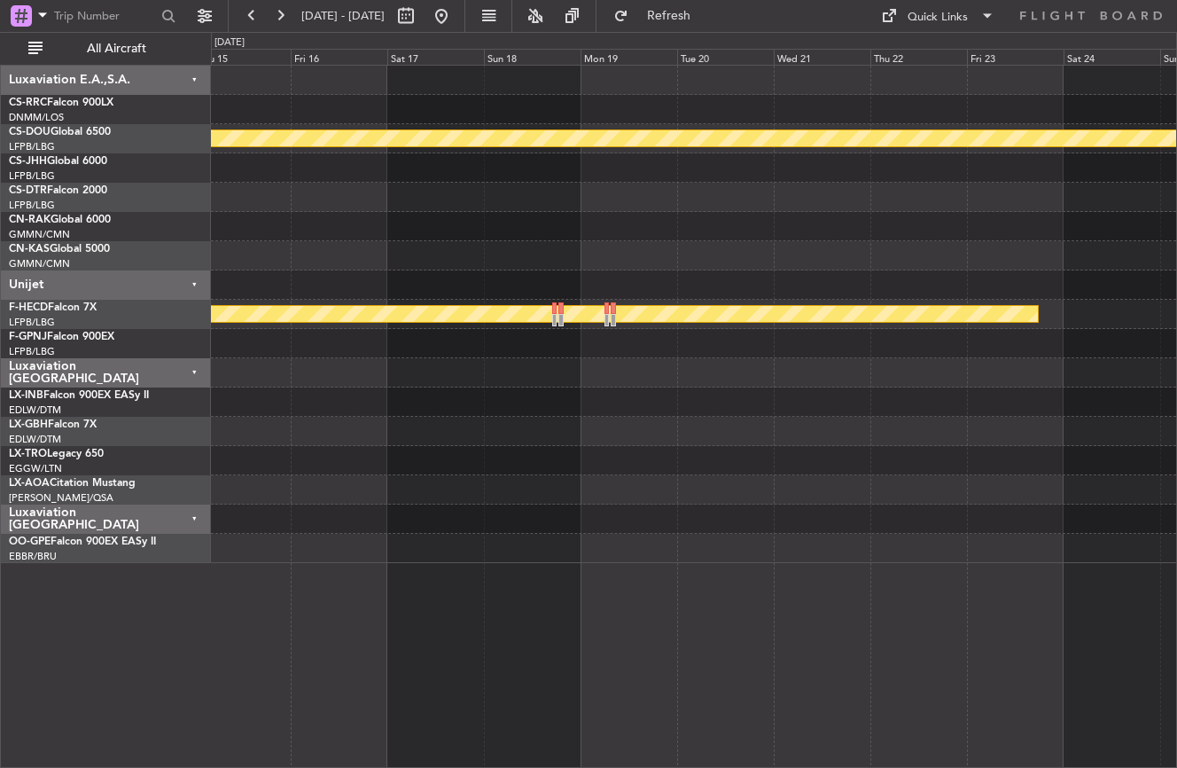
click at [675, 419] on div at bounding box center [693, 431] width 965 height 29
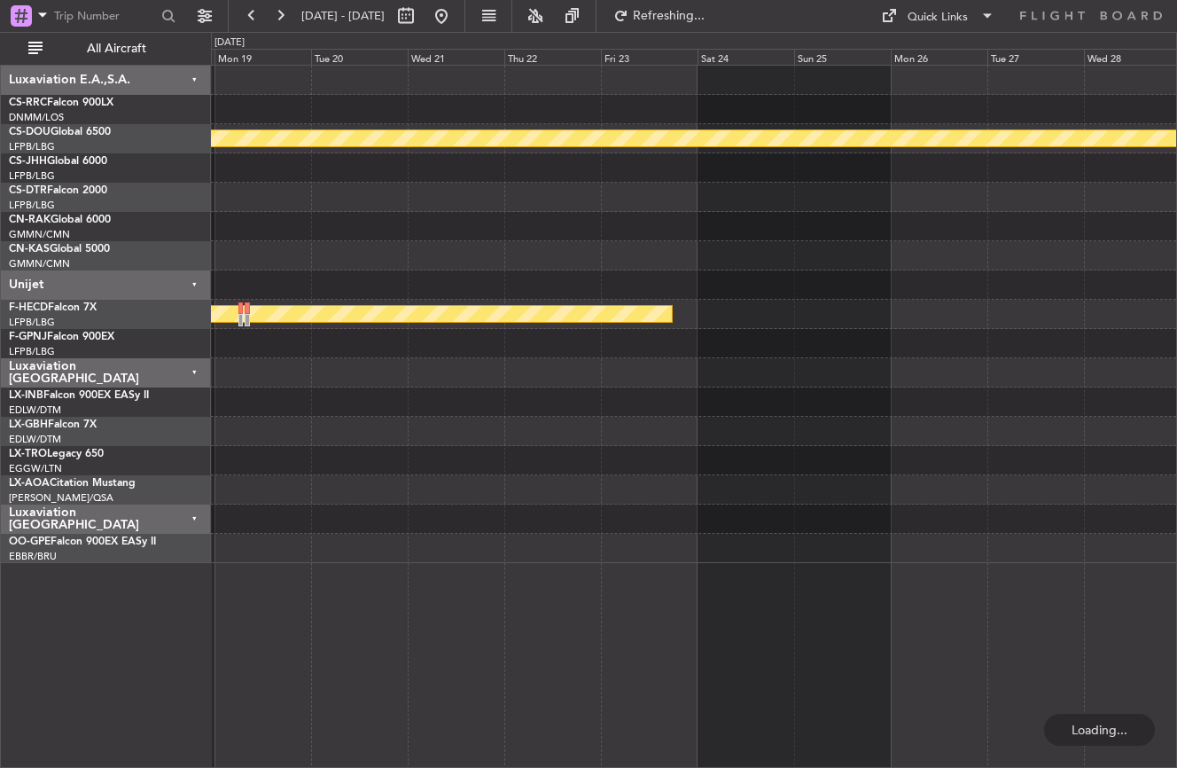
click at [298, 433] on div "Planned Maint London ([GEOGRAPHIC_DATA]) Planned Maint [GEOGRAPHIC_DATA] ([GEOG…" at bounding box center [693, 314] width 965 height 497
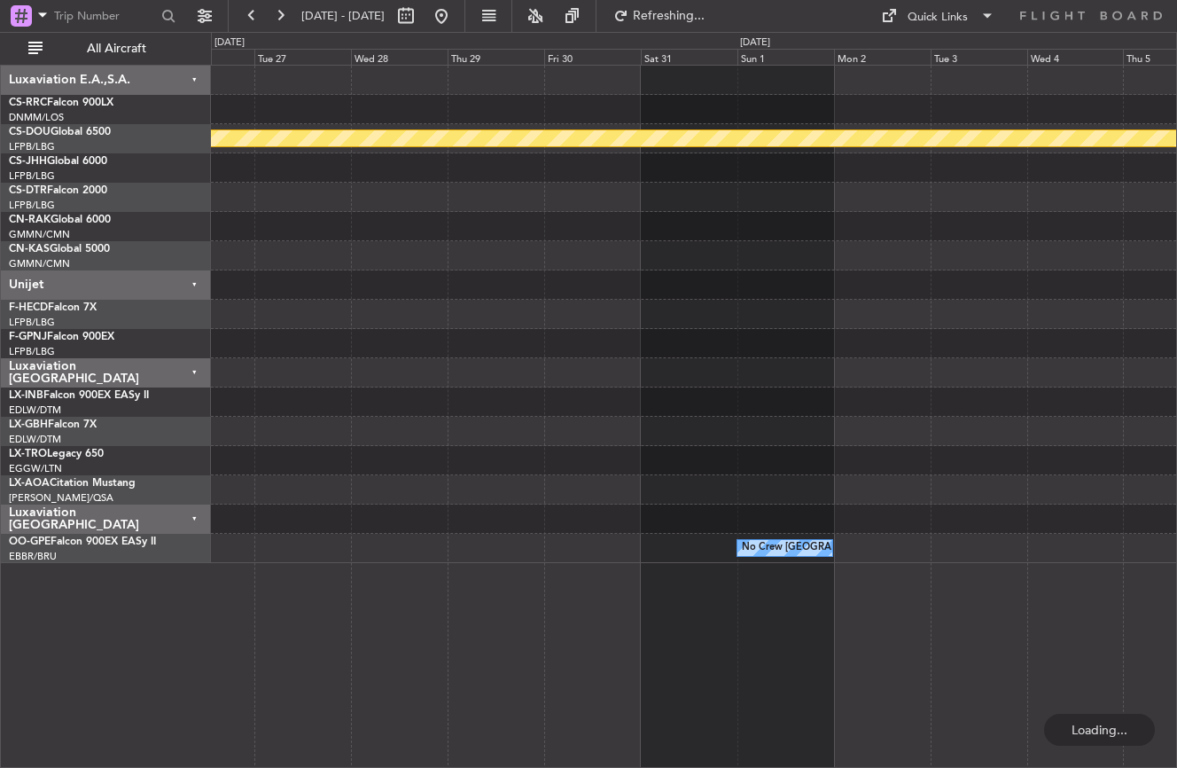
click at [605, 636] on div "Planned Maint London ([GEOGRAPHIC_DATA]) No Crew [GEOGRAPHIC_DATA] (Brussels Na…" at bounding box center [694, 416] width 966 height 703
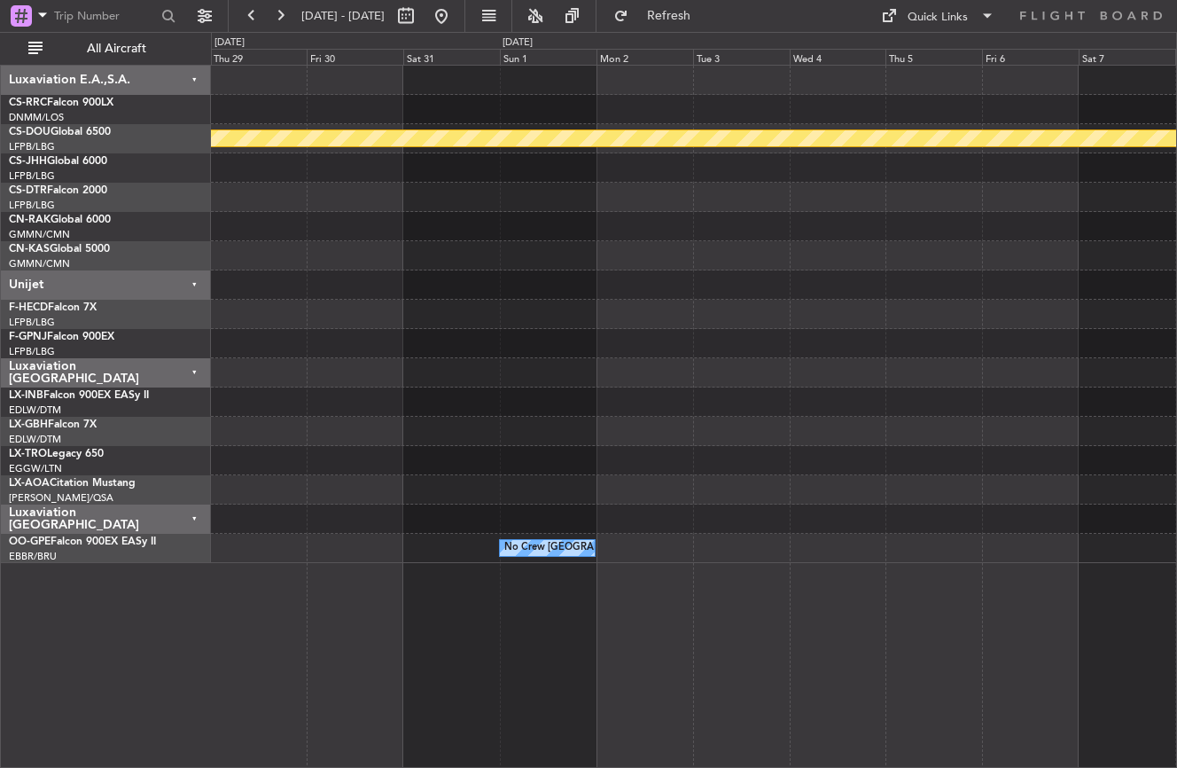
click at [814, 593] on div "Planned Maint London ([GEOGRAPHIC_DATA]) Planned Maint No Crew [GEOGRAPHIC_DATA…" at bounding box center [694, 416] width 966 height 703
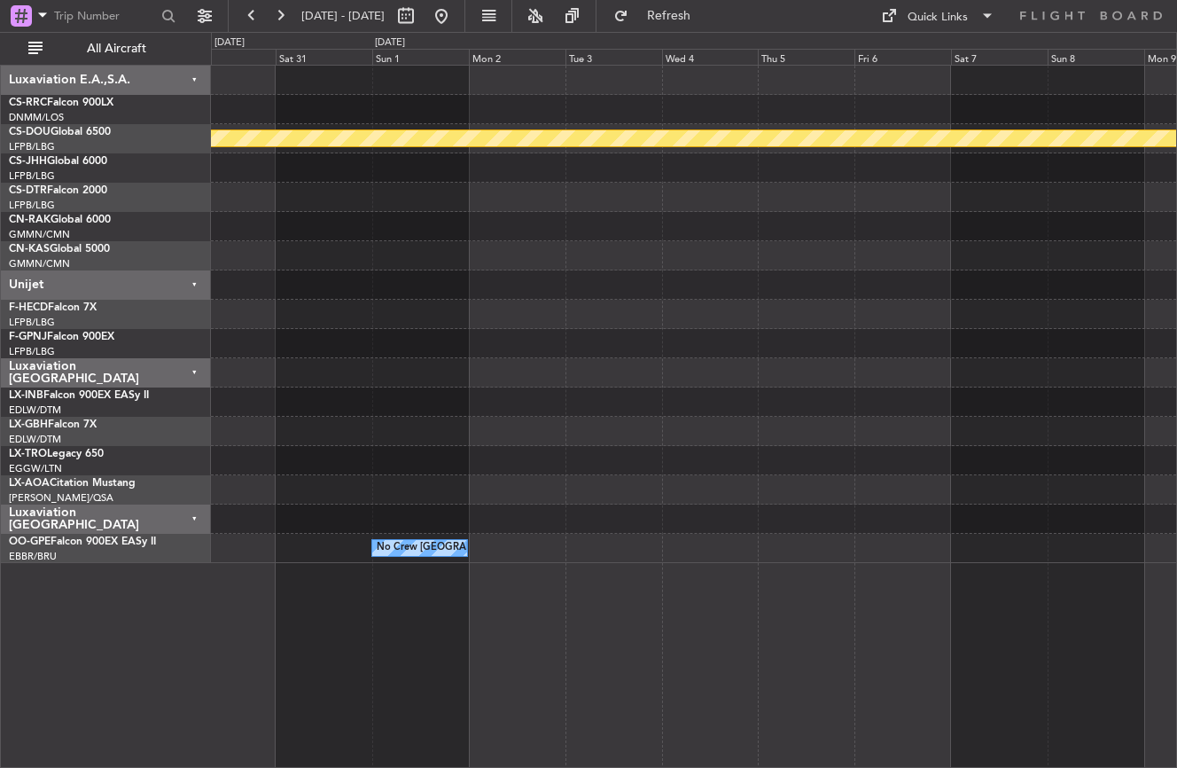
click at [413, 579] on div "Planned Maint London ([GEOGRAPHIC_DATA]) Planned Maint No Crew [GEOGRAPHIC_DATA…" at bounding box center [694, 416] width 966 height 703
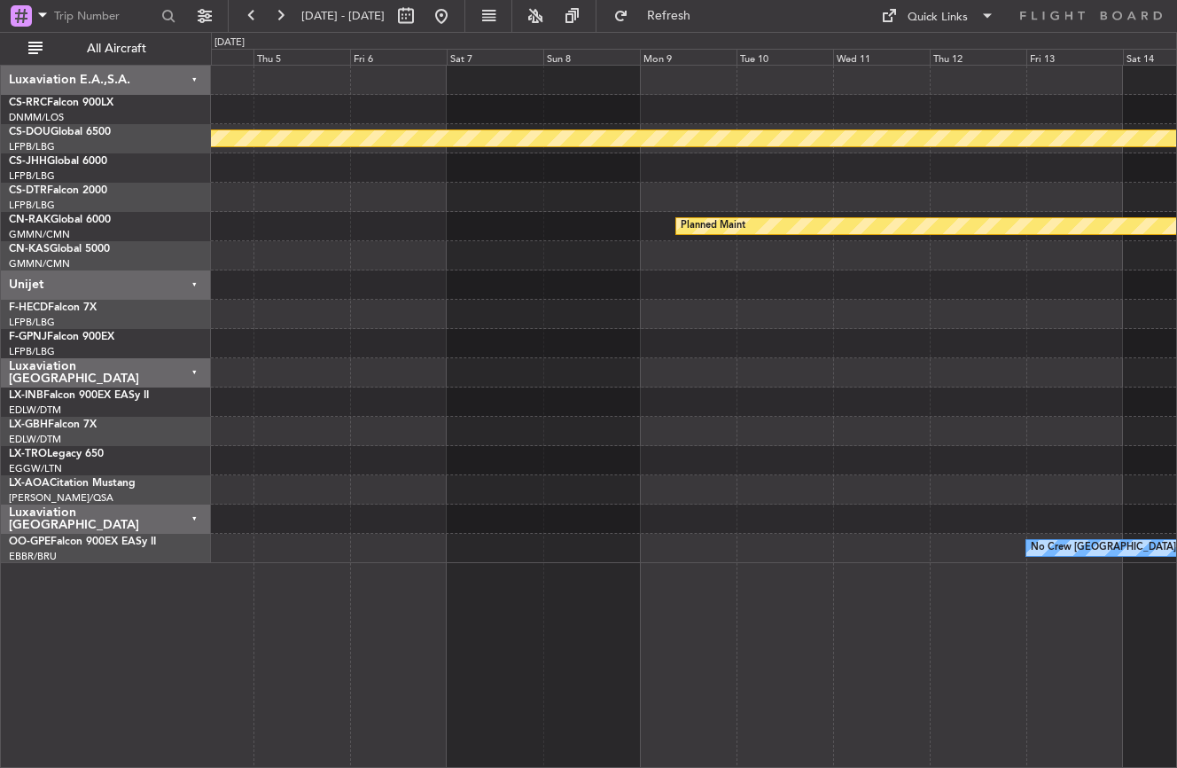
click at [459, 605] on div "Planned Maint London ([GEOGRAPHIC_DATA]) Planned Maint No Crew [GEOGRAPHIC_DATA…" at bounding box center [694, 416] width 966 height 703
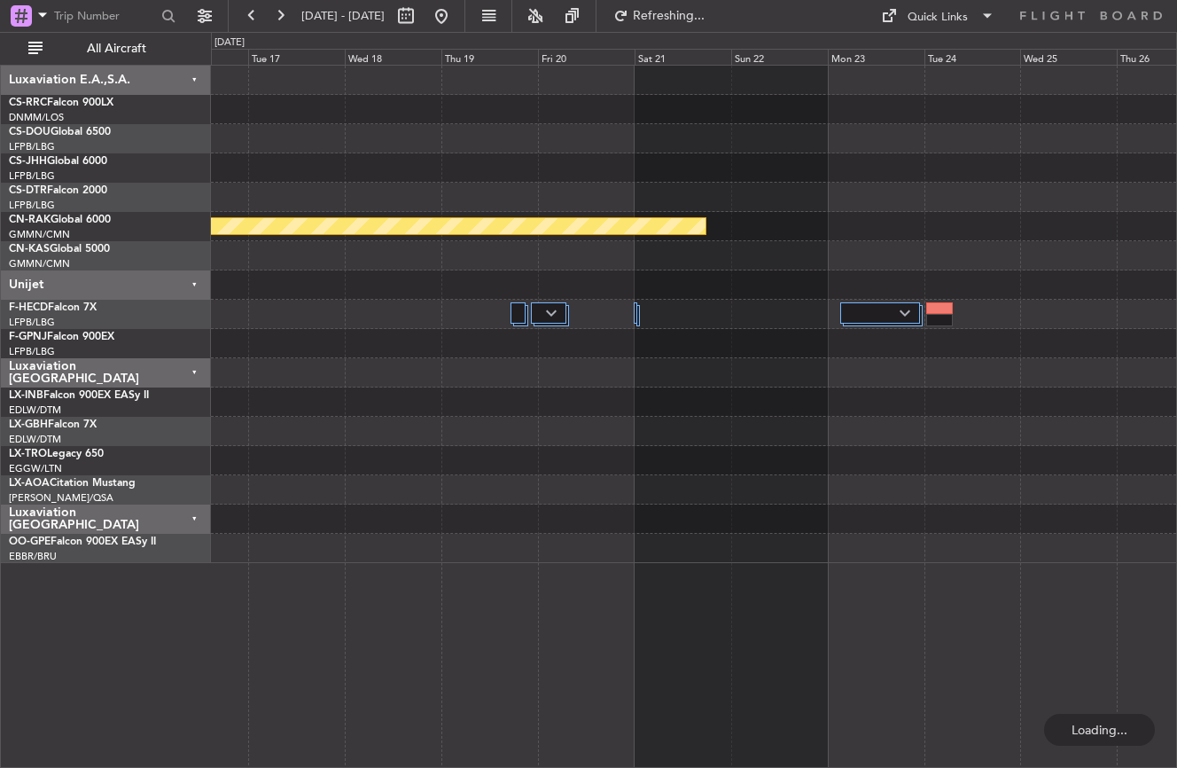
click at [494, 550] on div "No Crew [GEOGRAPHIC_DATA] ([GEOGRAPHIC_DATA] National)" at bounding box center [693, 548] width 965 height 29
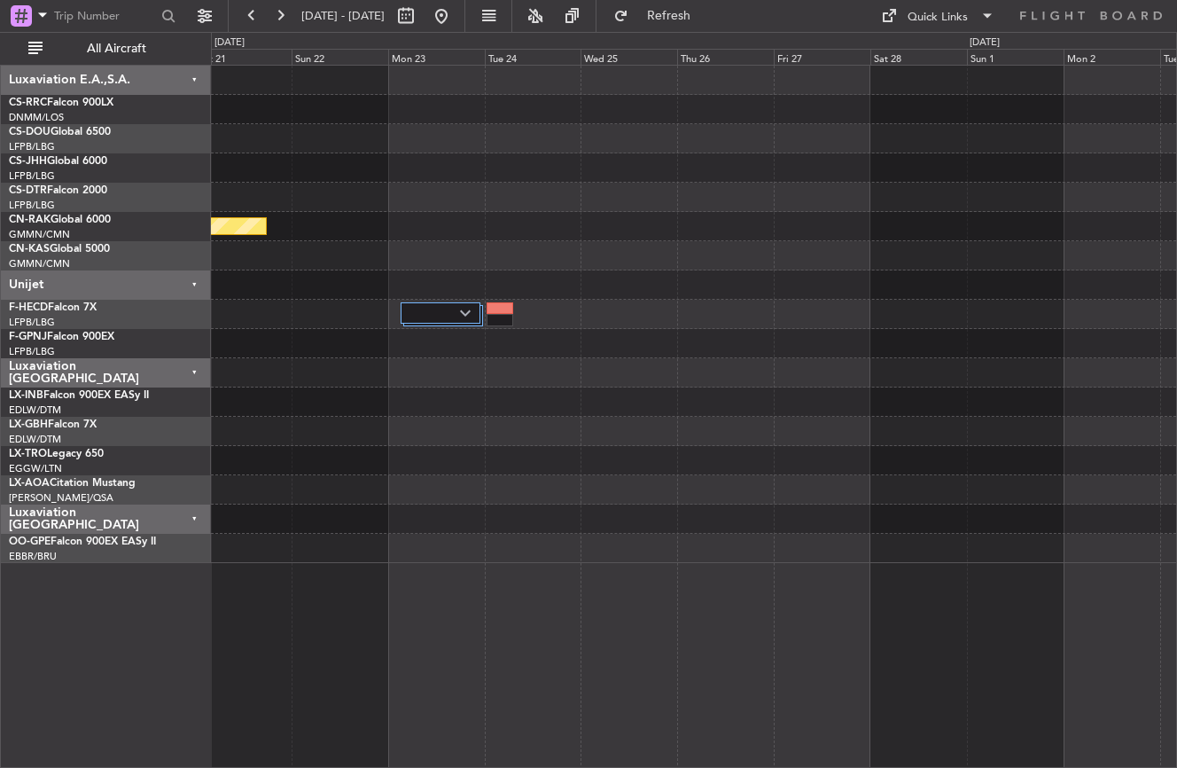
click at [356, 448] on div at bounding box center [693, 460] width 965 height 29
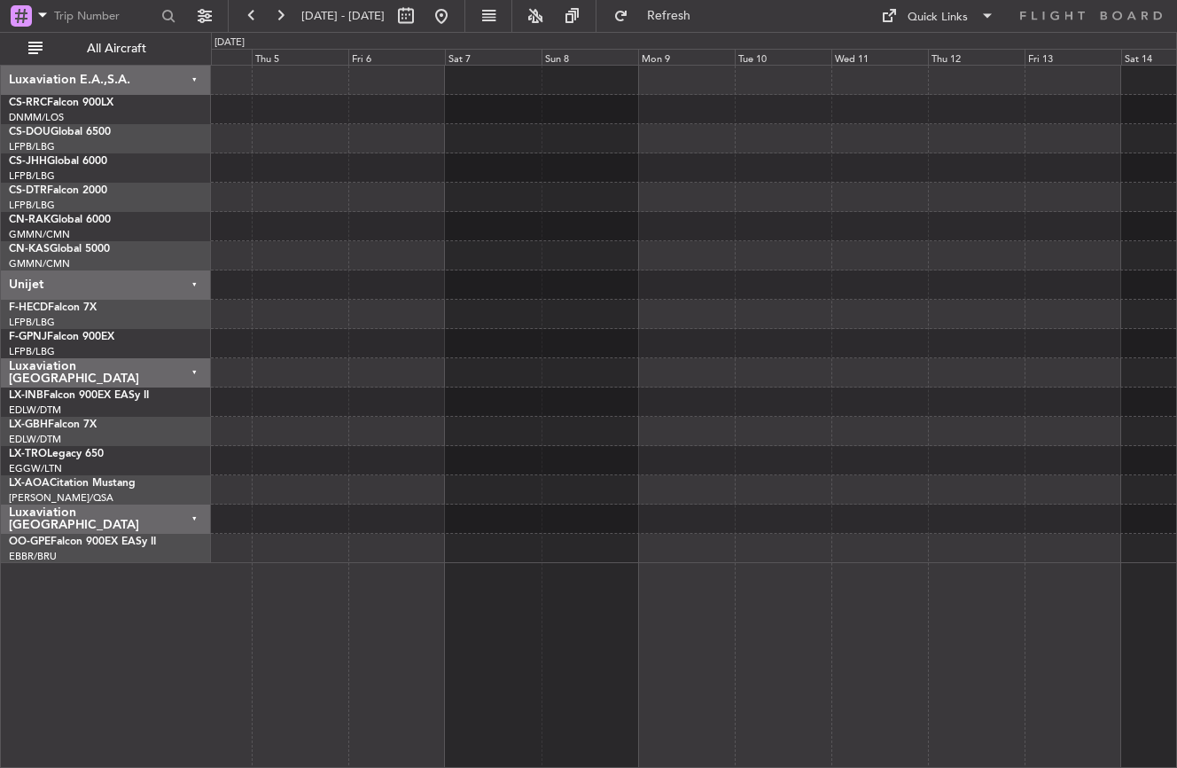
click at [300, 448] on div at bounding box center [693, 460] width 965 height 29
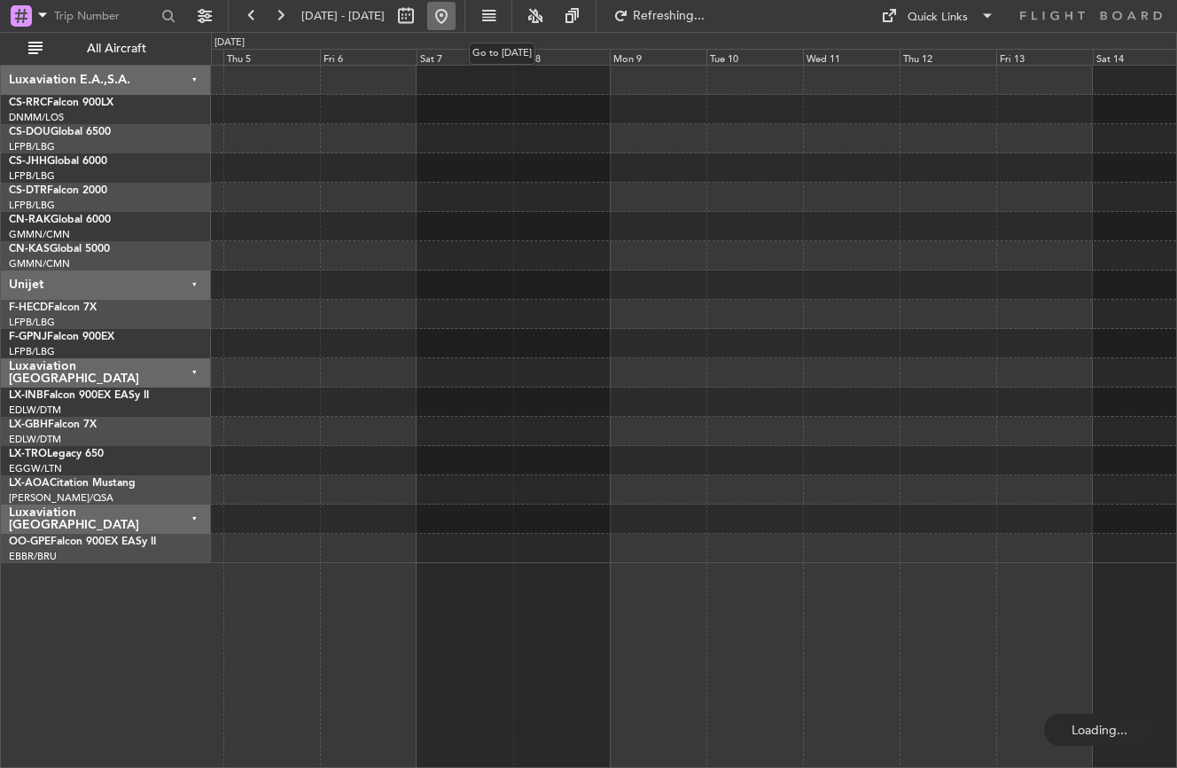
click at [456, 18] on button at bounding box center [441, 16] width 28 height 28
